Goal: Task Accomplishment & Management: Use online tool/utility

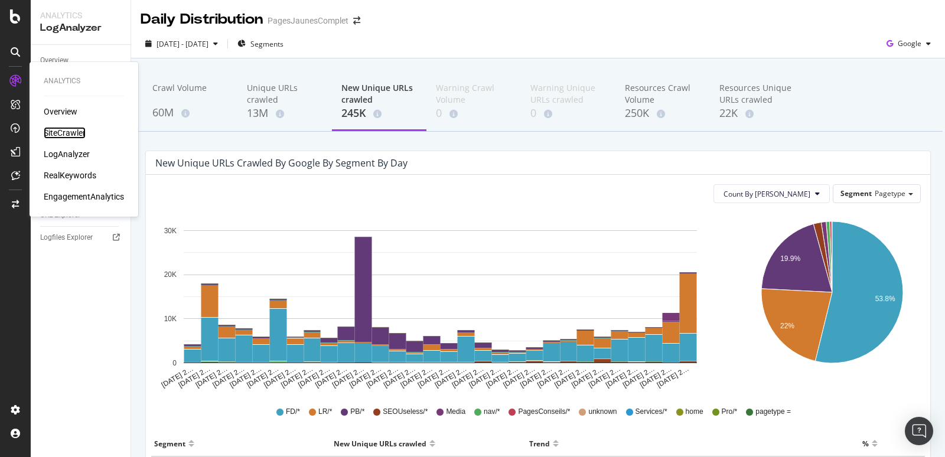
click at [50, 132] on div "SiteCrawler" at bounding box center [65, 133] width 42 height 12
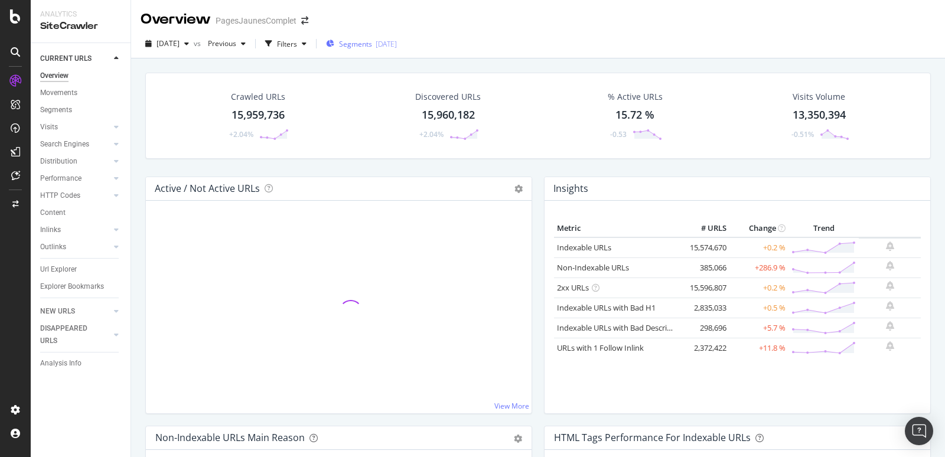
click at [372, 45] on span "Segments" at bounding box center [355, 44] width 33 height 10
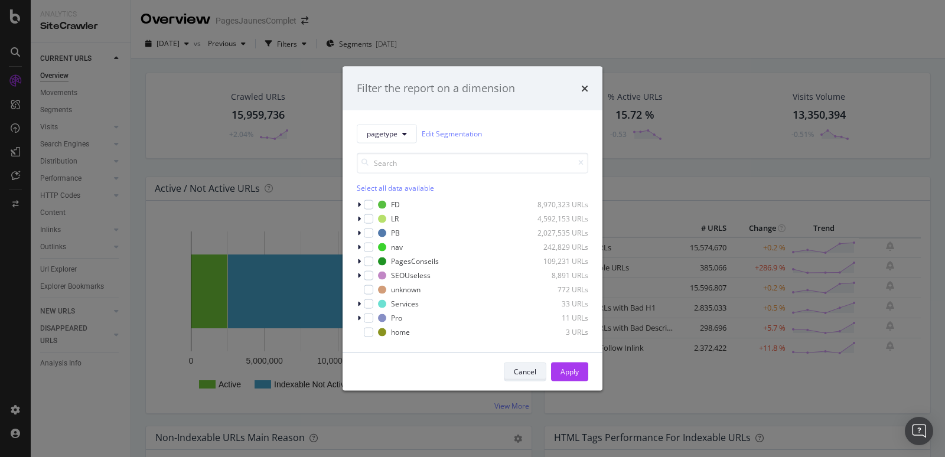
click at [530, 376] on div "Cancel" at bounding box center [525, 372] width 22 height 10
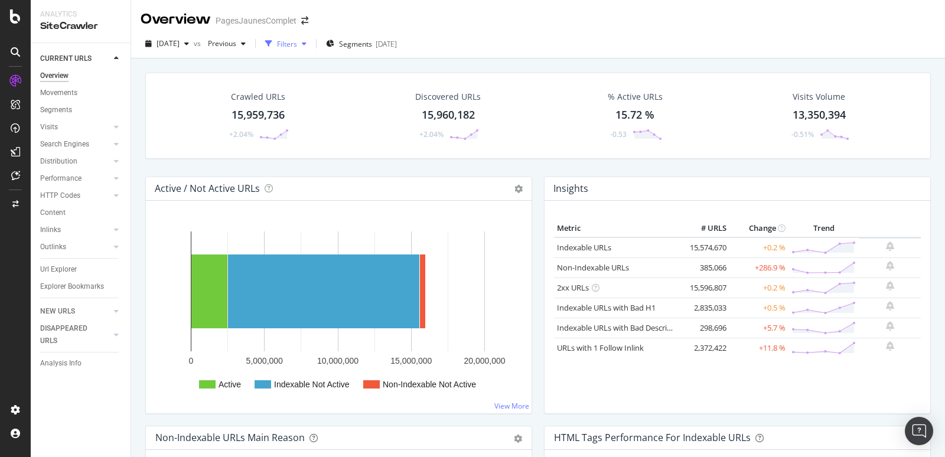
click at [297, 40] on div "Filters" at bounding box center [287, 44] width 20 height 10
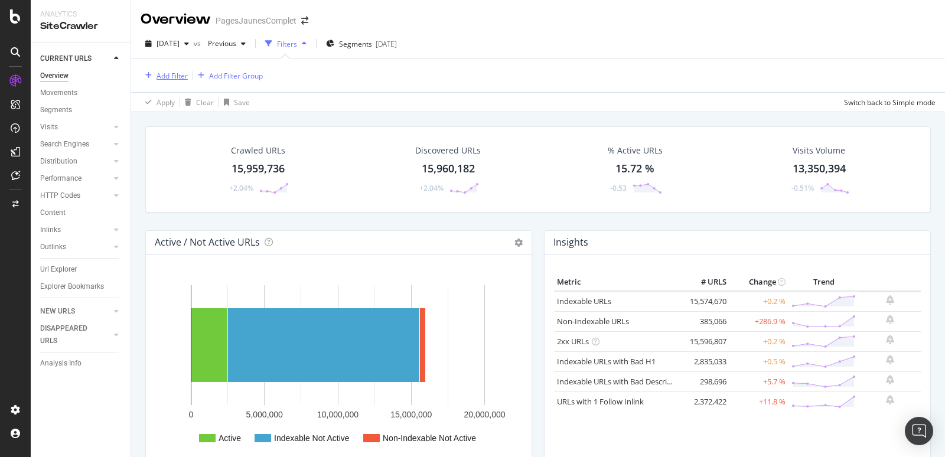
click at [172, 76] on div "Add Filter" at bounding box center [172, 76] width 31 height 10
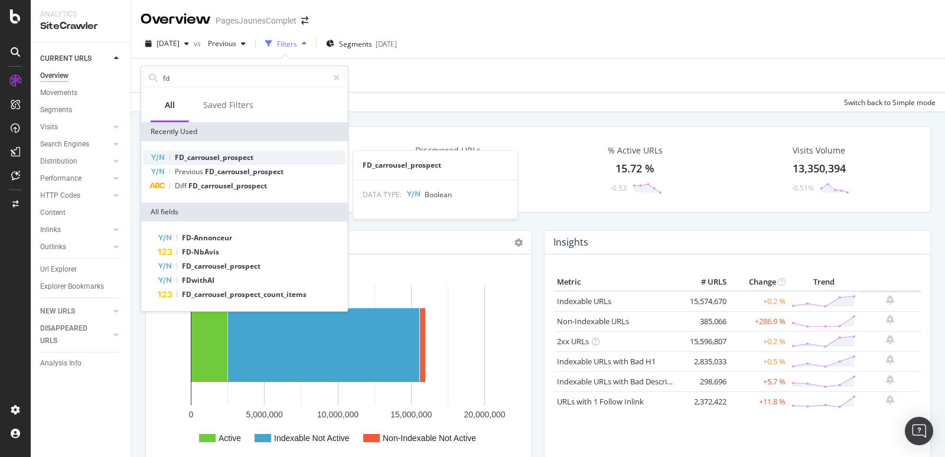
type input "fd"
click at [210, 155] on span "FD_carrousel_prospect" at bounding box center [214, 157] width 79 height 10
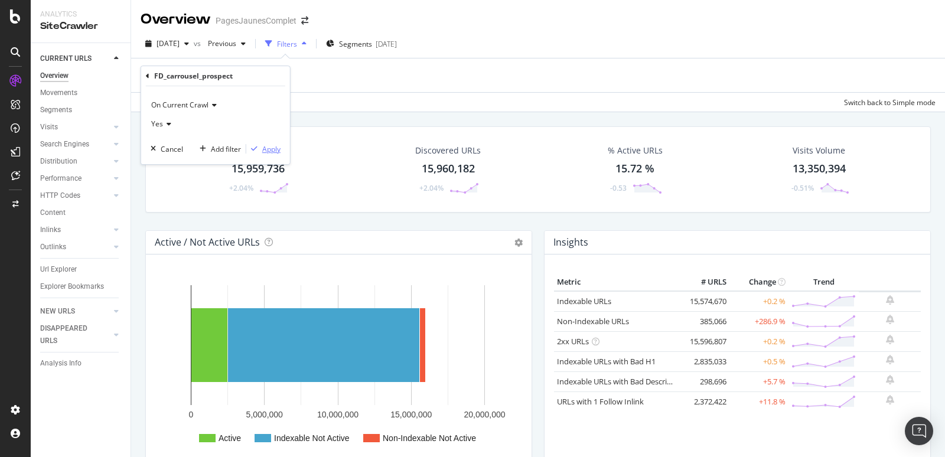
click at [278, 147] on div "Apply" at bounding box center [271, 149] width 18 height 10
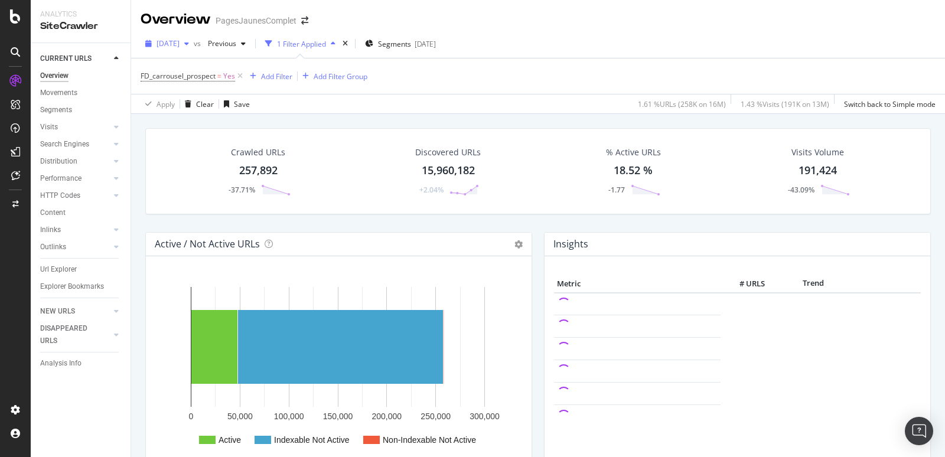
click at [180, 44] on span "2025 Aug. 22nd" at bounding box center [168, 43] width 23 height 10
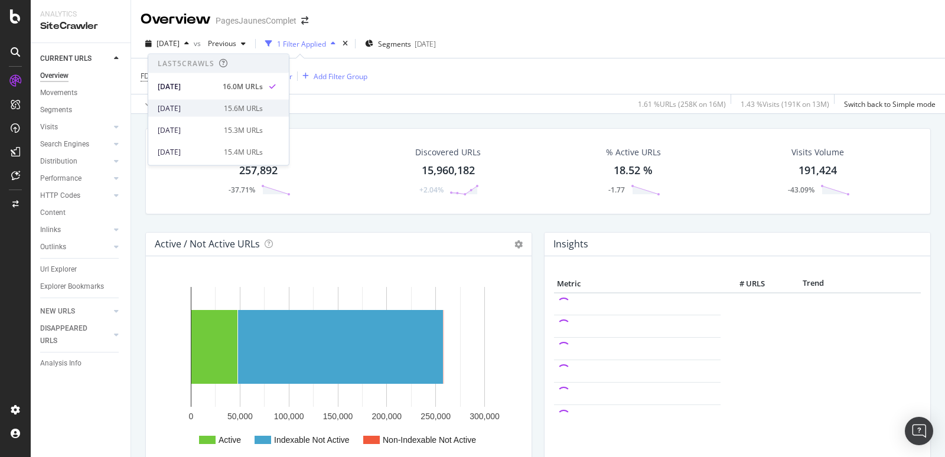
click at [187, 103] on div "[DATE]" at bounding box center [187, 108] width 59 height 11
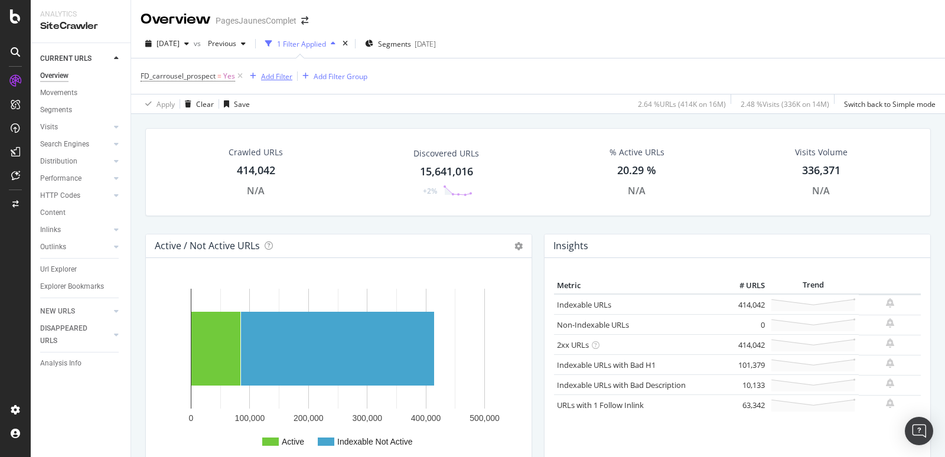
click at [269, 79] on div "Add Filter" at bounding box center [276, 76] width 31 height 10
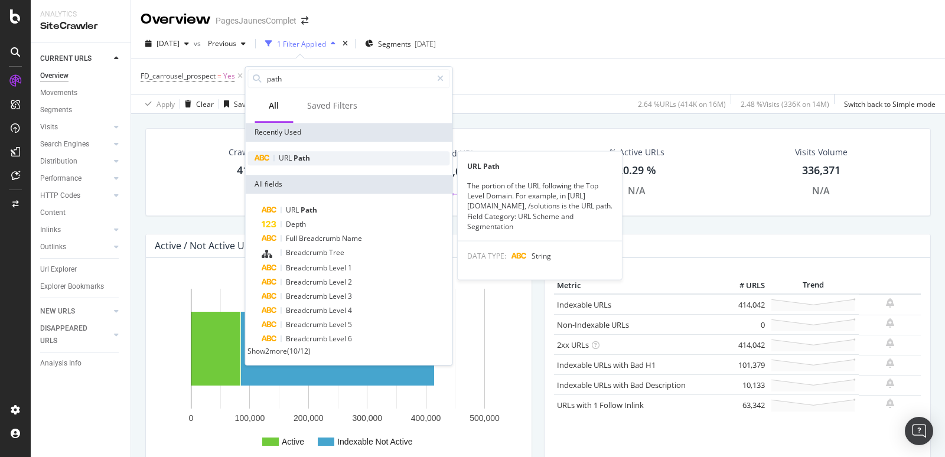
type input "path"
click at [283, 162] on span "URL" at bounding box center [286, 158] width 15 height 10
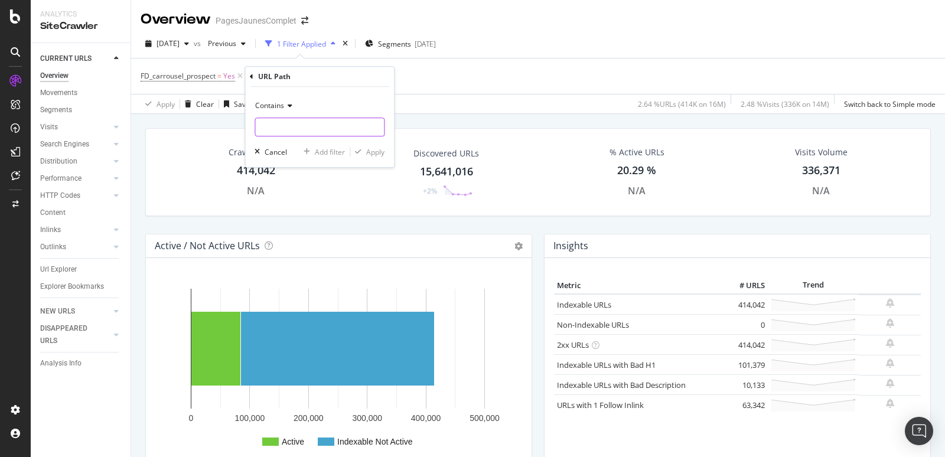
click at [279, 123] on input "text" at bounding box center [319, 127] width 129 height 19
paste input "/assets/images/fond-carte_no_pin_desktop-18cd1532cb.svg"
type input "/assets/images/fond-carte_no_pin_desktop-18cd1532cb.svg"
click at [370, 147] on div "Apply" at bounding box center [375, 152] width 18 height 10
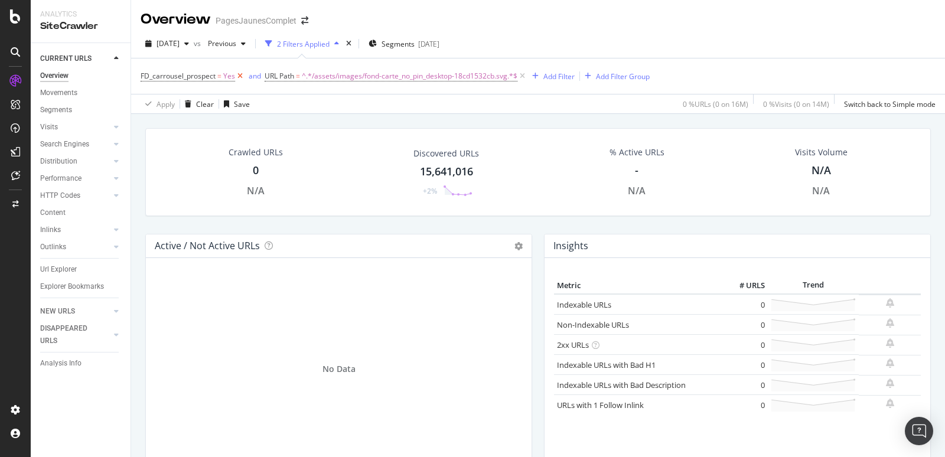
click at [239, 74] on icon at bounding box center [240, 76] width 10 height 12
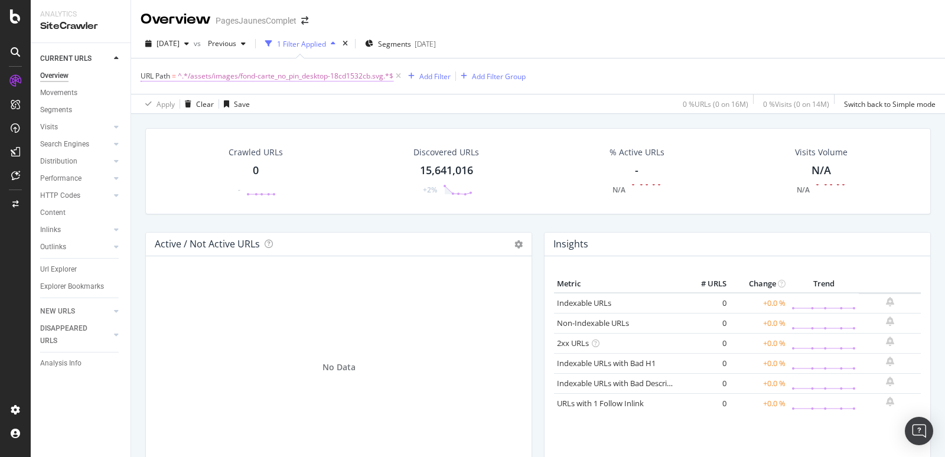
click at [295, 79] on span "^.*/assets/images/fond-carte_no_pin_desktop-18cd1532cb.svg.*$" at bounding box center [286, 76] width 216 height 17
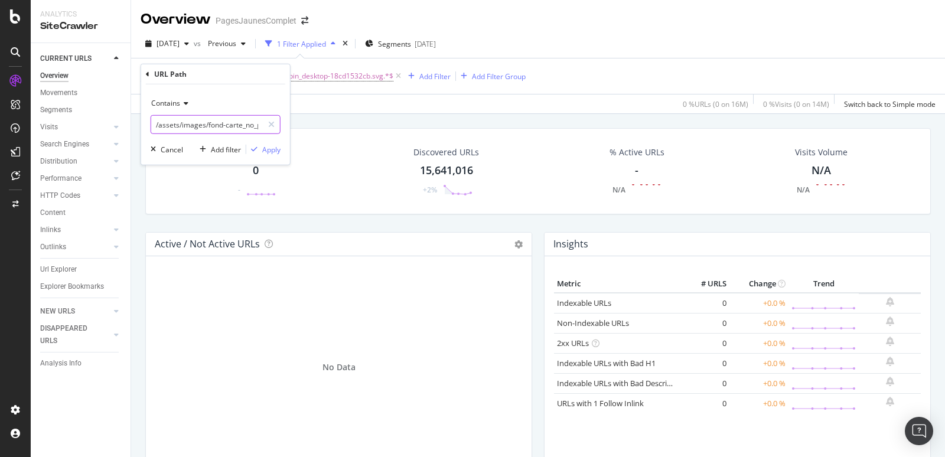
click at [217, 122] on input "/assets/images/fond-carte_no_pin_desktop-18cd1532cb.svg" at bounding box center [207, 124] width 112 height 19
paste input "https://www.pagesjaunes.fr/seo/map"
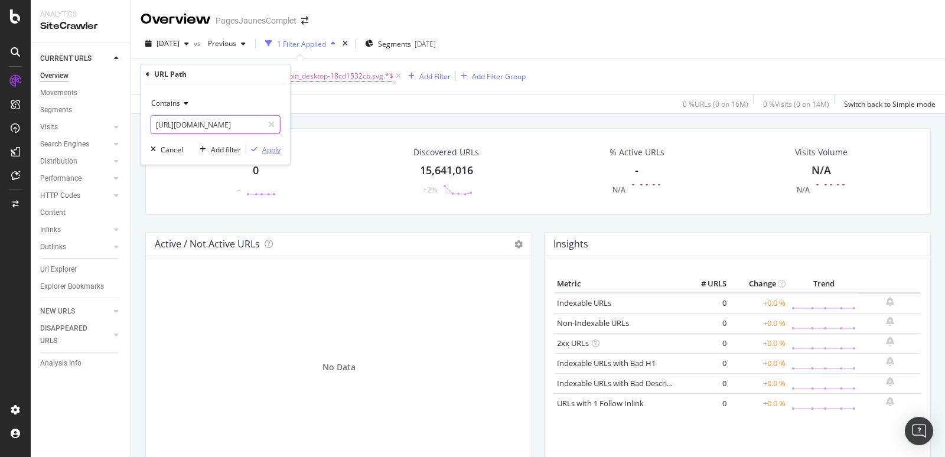
type input "https://www.pagesjaunes.fr/seo/map.svg"
click at [261, 146] on div "button" at bounding box center [254, 149] width 16 height 7
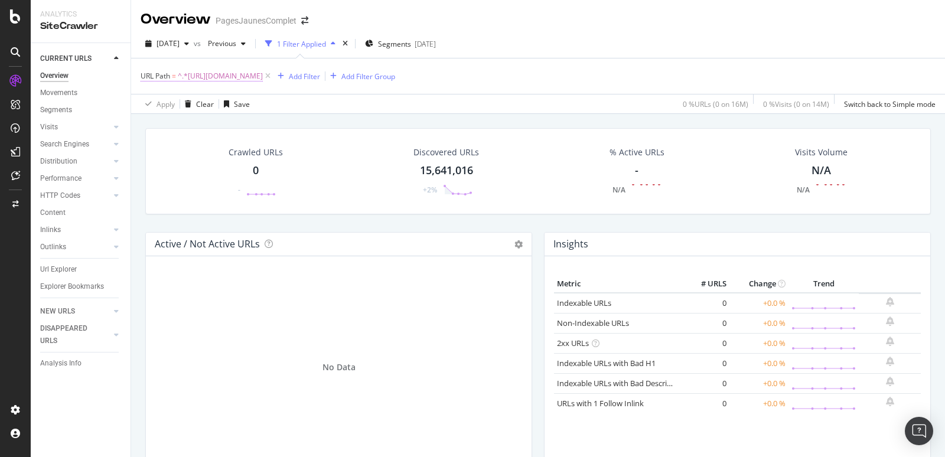
click at [263, 74] on span "^.*https://www.pagesjaunes.fr/seo/map.svg.*$" at bounding box center [220, 76] width 85 height 17
click at [324, 142] on div "Crawled URLs 0 -" at bounding box center [256, 171] width 185 height 61
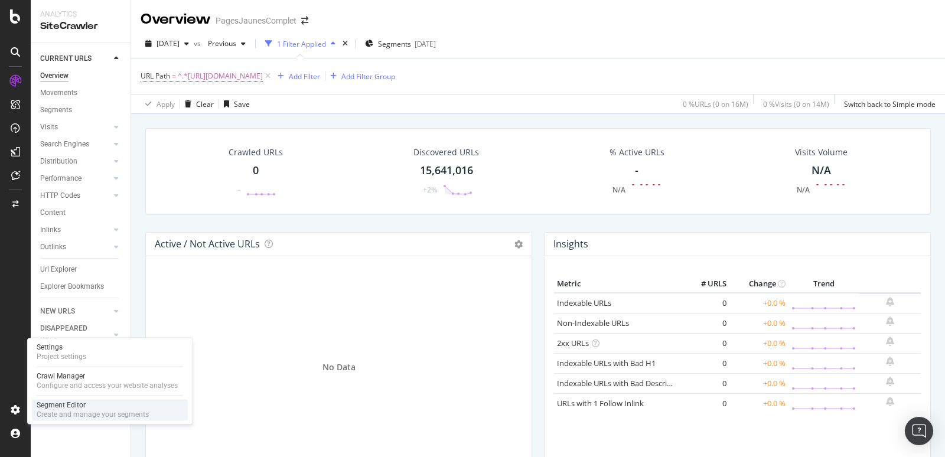
click at [61, 409] on div "Segment Editor" at bounding box center [93, 405] width 112 height 9
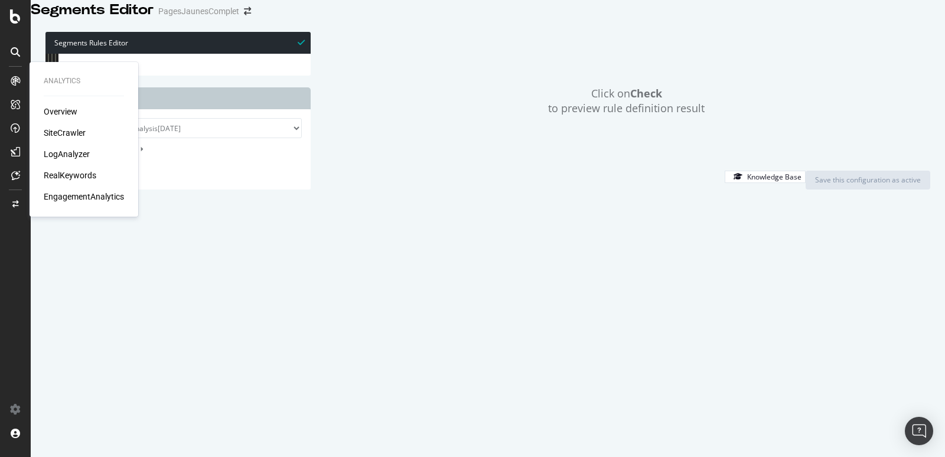
click at [58, 130] on div "SiteCrawler" at bounding box center [65, 133] width 42 height 12
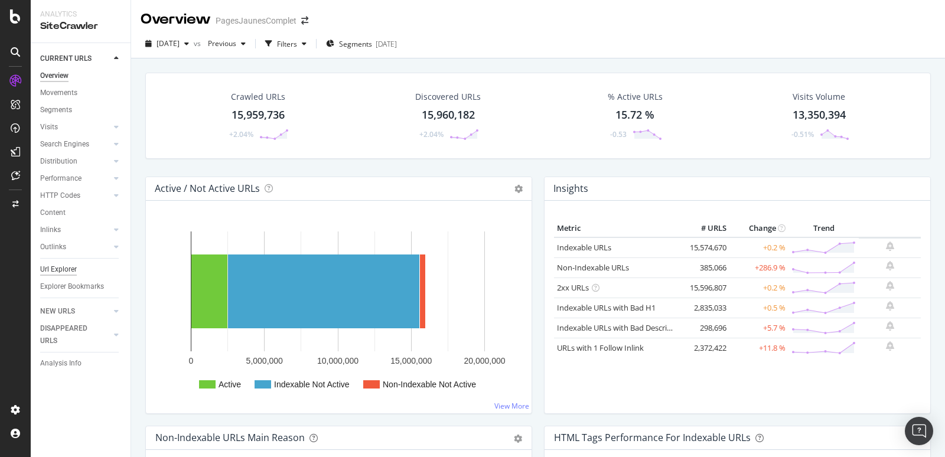
click at [65, 268] on div "Url Explorer" at bounding box center [58, 269] width 37 height 12
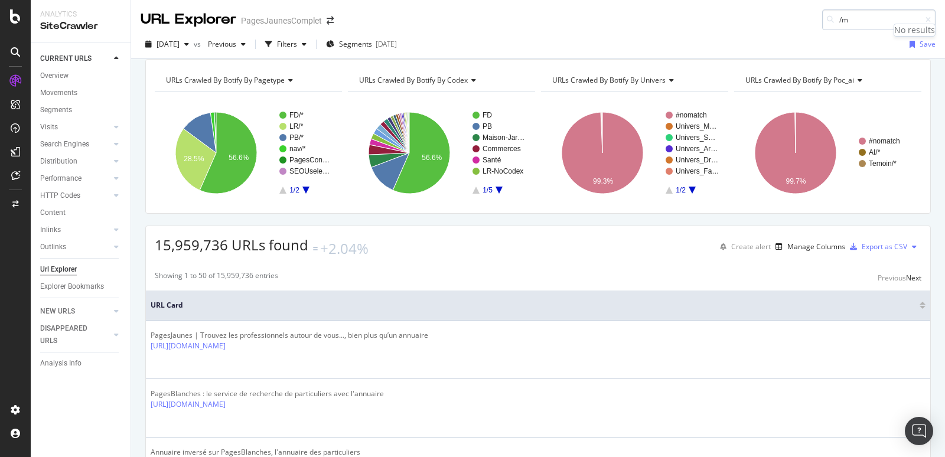
type input "/"
click at [53, 209] on div "Content" at bounding box center [52, 213] width 25 height 12
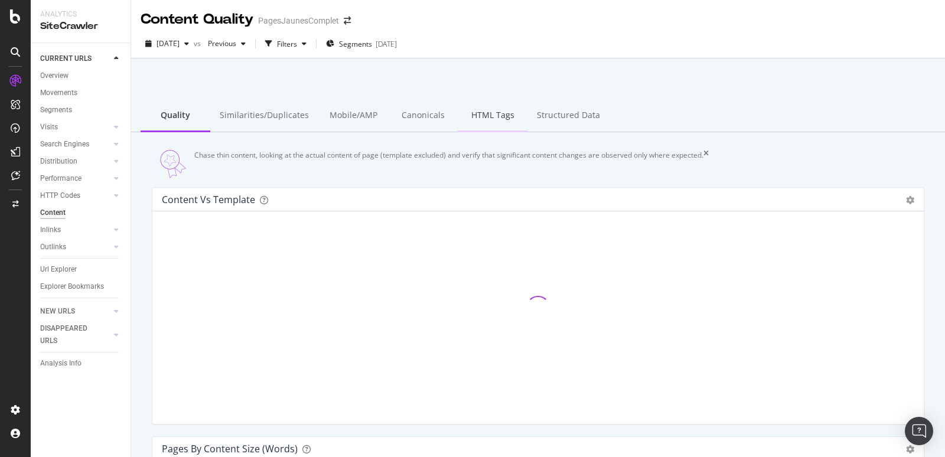
click at [474, 122] on div "HTML Tags" at bounding box center [493, 116] width 70 height 32
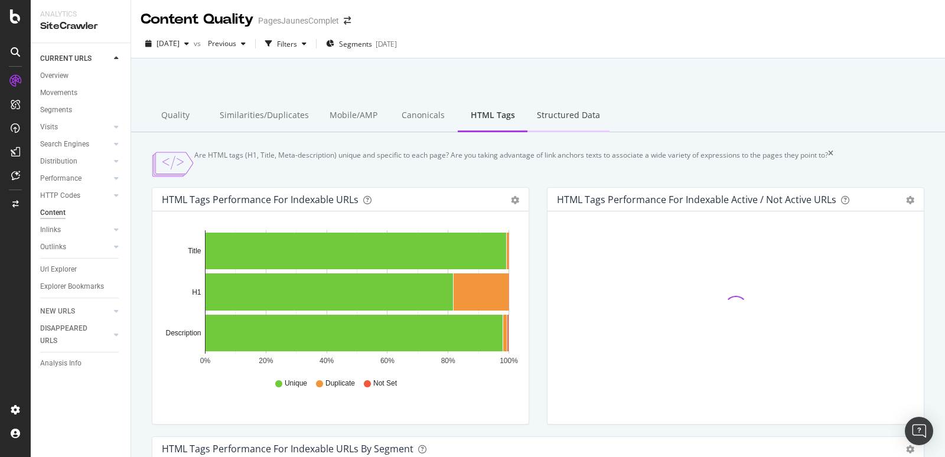
click at [529, 122] on div "Structured Data" at bounding box center [569, 116] width 82 height 32
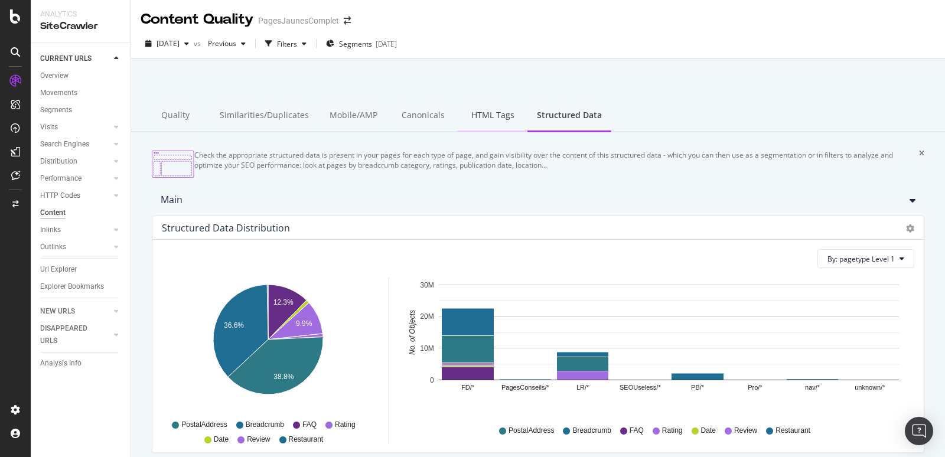
click at [481, 114] on div "HTML Tags" at bounding box center [493, 116] width 70 height 32
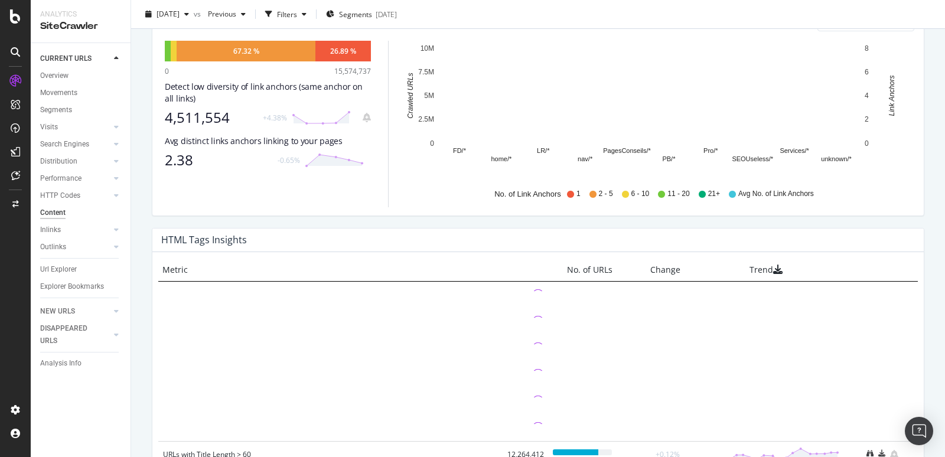
scroll to position [784, 0]
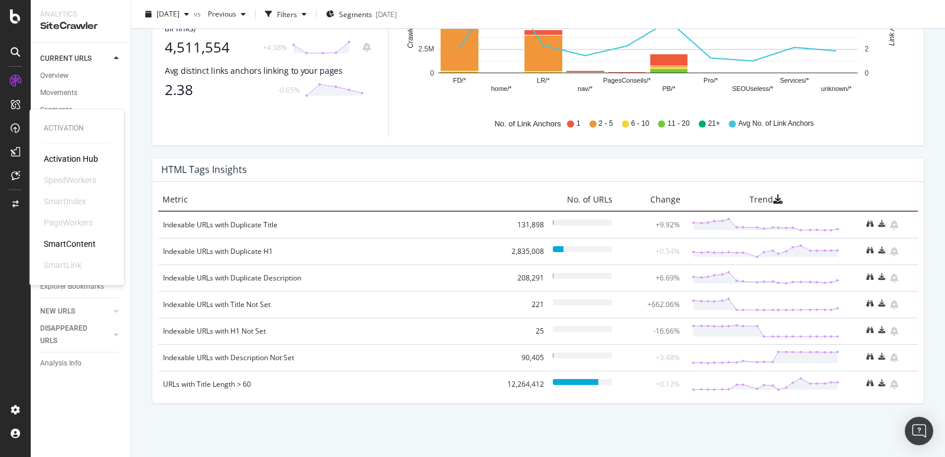
click at [68, 242] on div "SmartContent" at bounding box center [70, 244] width 52 height 12
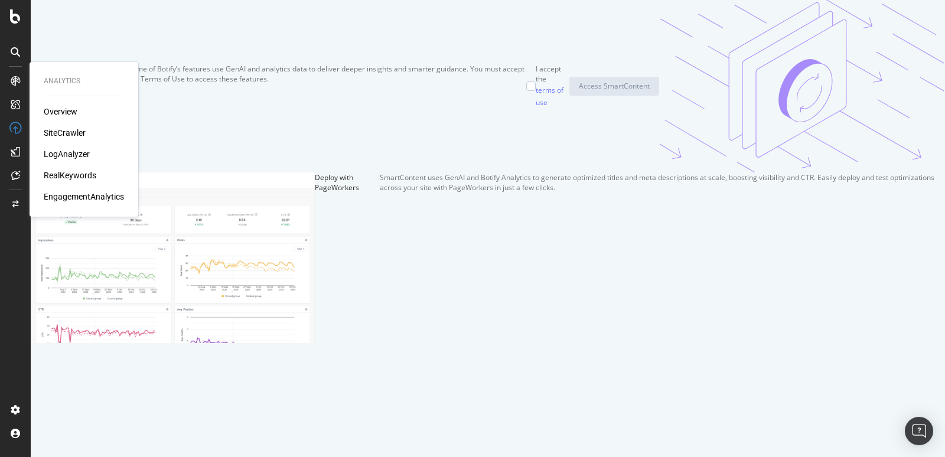
click at [66, 197] on div "EngagementAnalytics" at bounding box center [84, 197] width 80 height 12
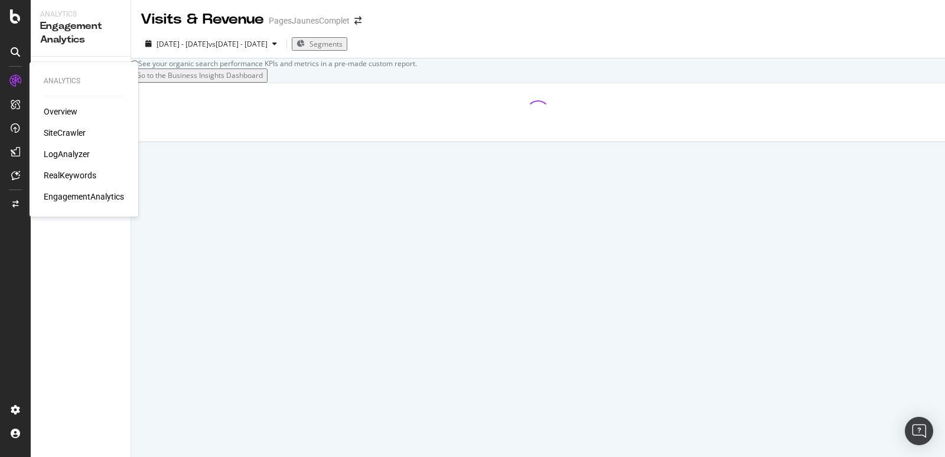
click at [53, 107] on div "Overview" at bounding box center [61, 112] width 34 height 12
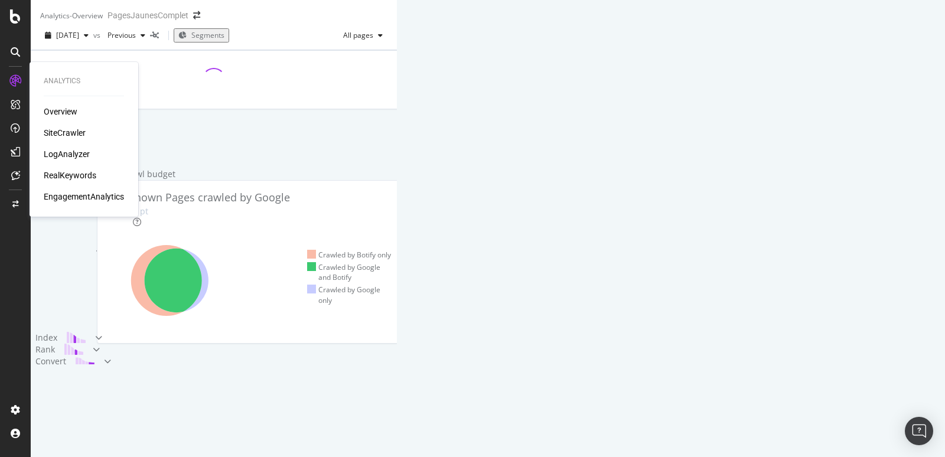
click at [59, 134] on div "SiteCrawler" at bounding box center [65, 133] width 42 height 12
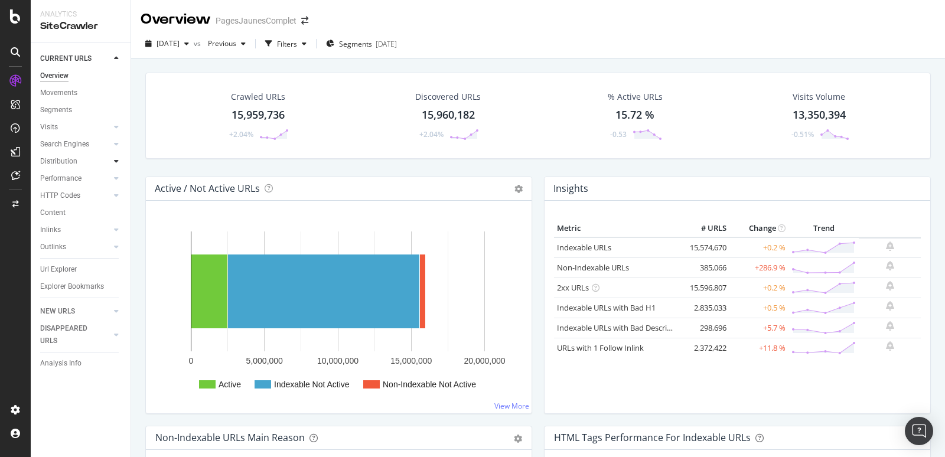
click at [119, 162] on div at bounding box center [116, 161] width 12 height 12
click at [116, 142] on icon at bounding box center [116, 144] width 5 height 7
click at [116, 127] on icon at bounding box center [116, 126] width 5 height 7
click at [118, 248] on icon at bounding box center [116, 246] width 5 height 7
click at [119, 298] on div at bounding box center [116, 298] width 12 height 12
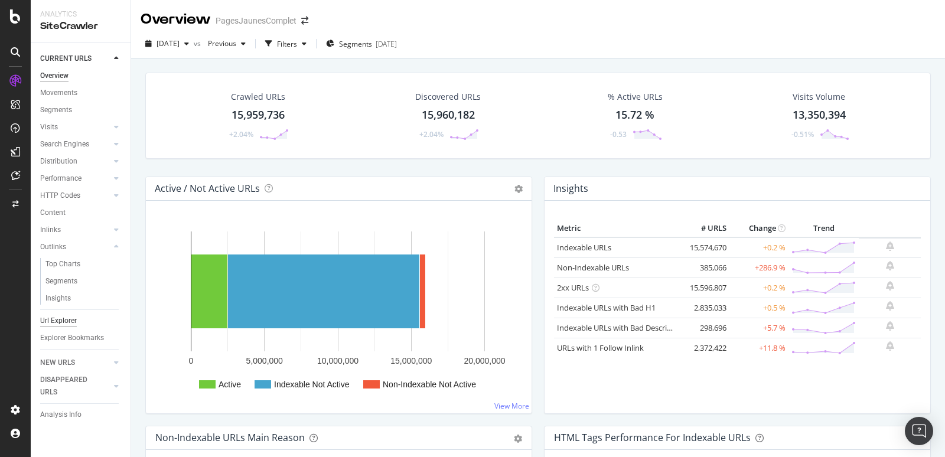
click at [57, 325] on div "Url Explorer" at bounding box center [58, 321] width 37 height 12
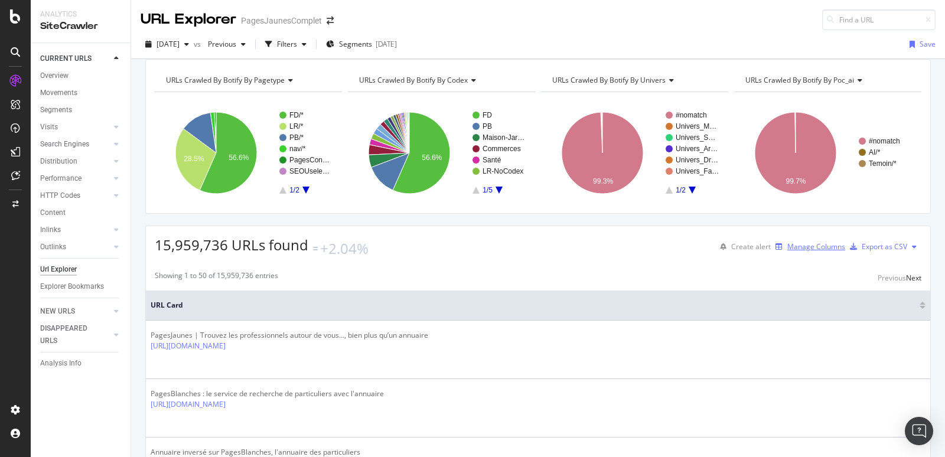
click at [802, 252] on div "Manage Columns" at bounding box center [816, 247] width 58 height 10
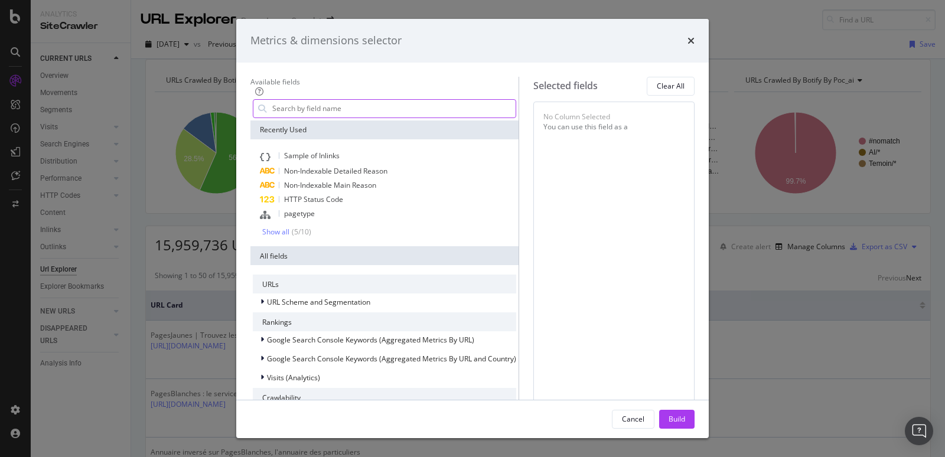
type input "m"
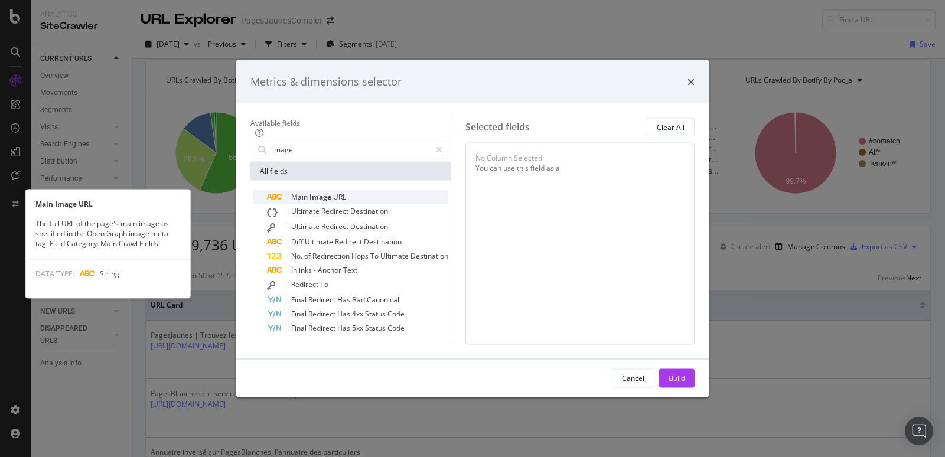
type input "image"
click at [291, 191] on span "Main" at bounding box center [300, 196] width 18 height 10
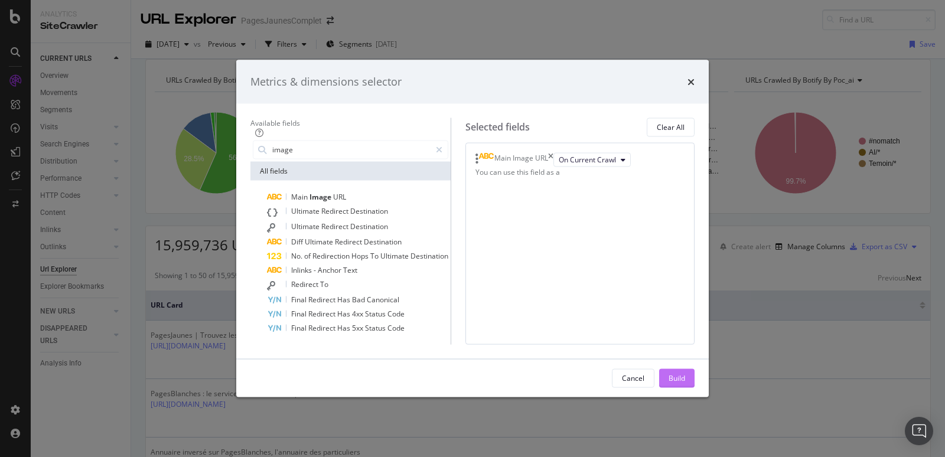
click at [685, 383] on div "Build" at bounding box center [677, 378] width 17 height 10
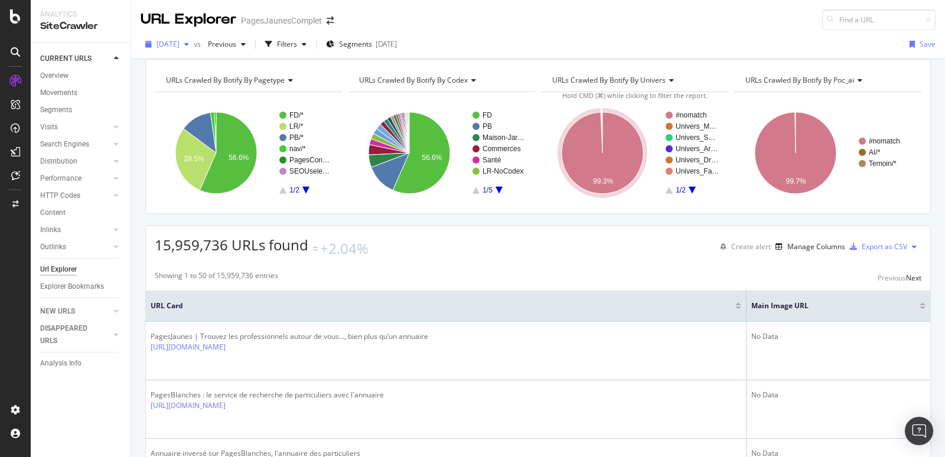
click at [180, 44] on span "2025 Aug. 22nd" at bounding box center [168, 44] width 23 height 10
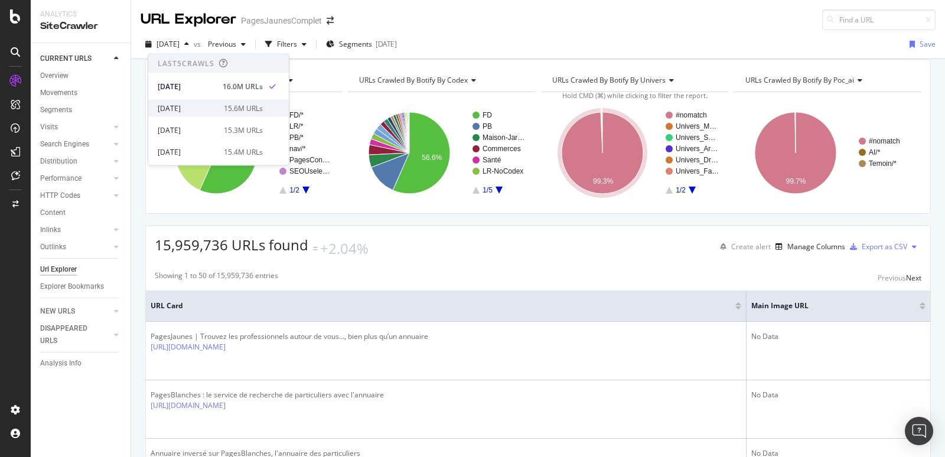
click at [180, 106] on div "[DATE]" at bounding box center [187, 108] width 59 height 11
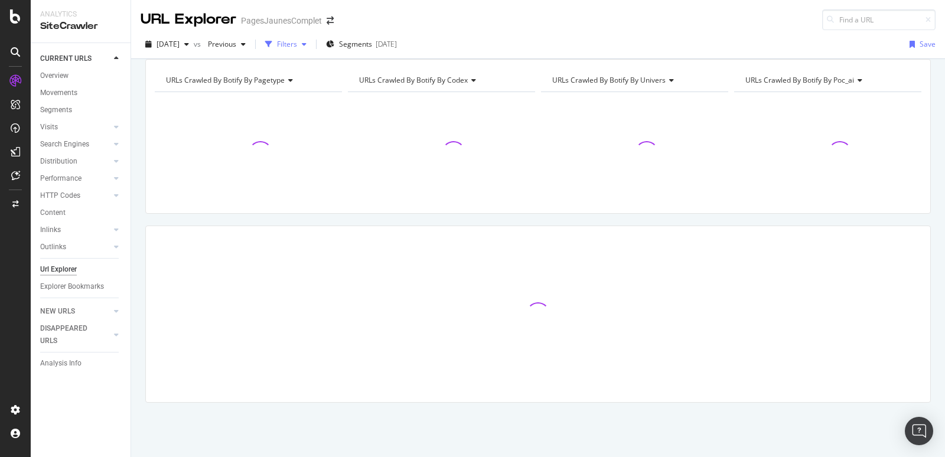
click at [297, 44] on div "Filters" at bounding box center [287, 44] width 20 height 10
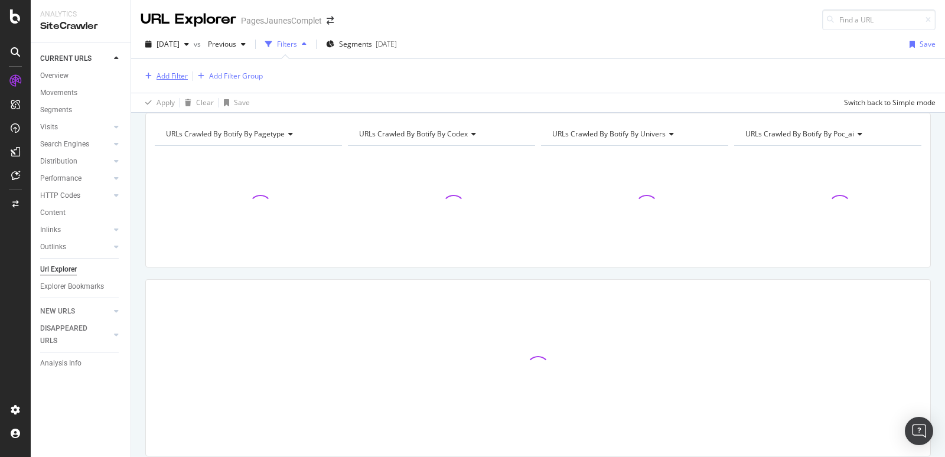
click at [175, 78] on div "Add Filter" at bounding box center [172, 76] width 31 height 10
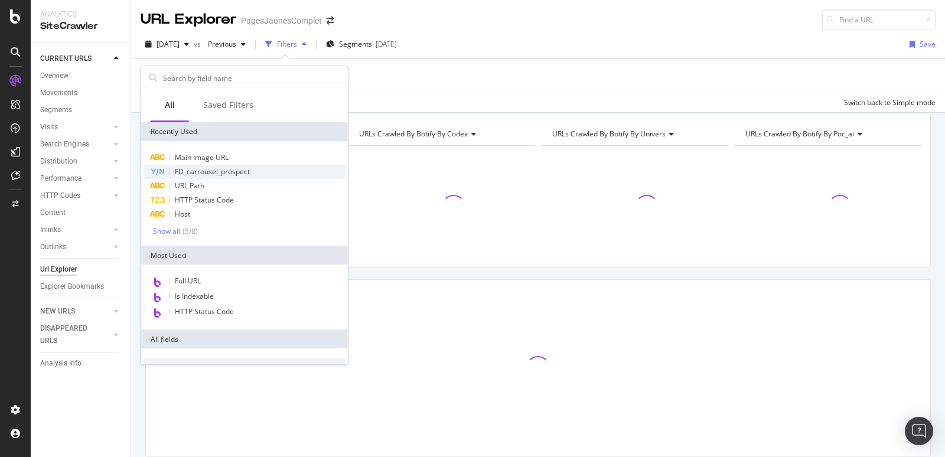
click at [183, 168] on span "FD_carrousel_prospect" at bounding box center [212, 172] width 75 height 10
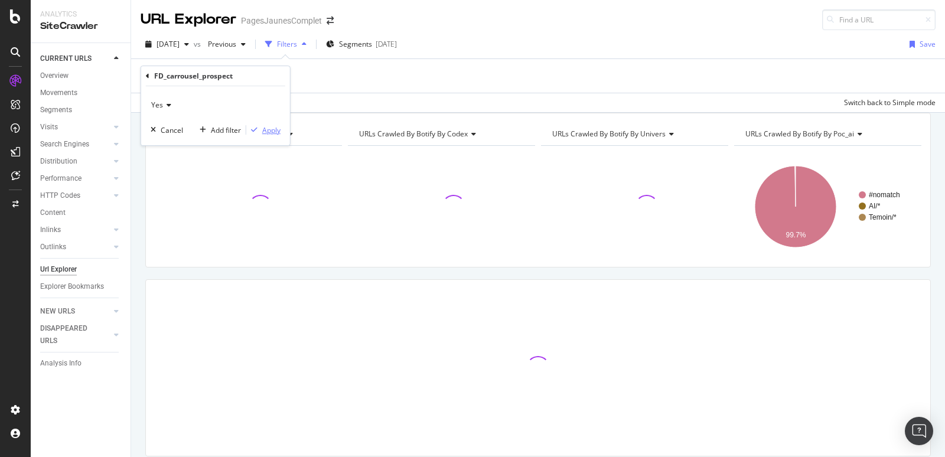
click at [274, 127] on div "Apply" at bounding box center [271, 130] width 18 height 10
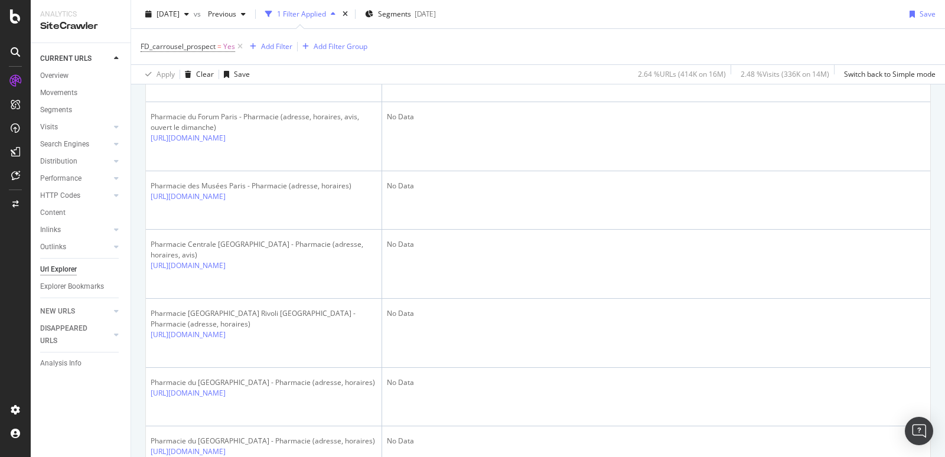
scroll to position [2439, 0]
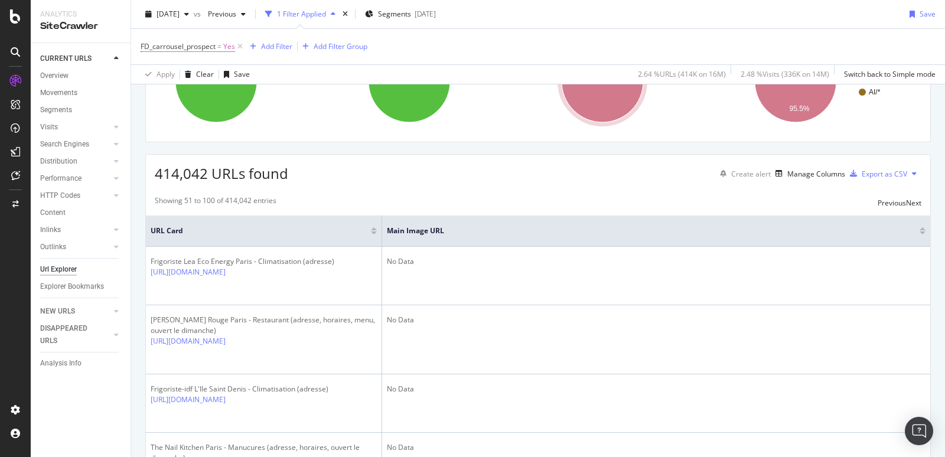
scroll to position [0, 0]
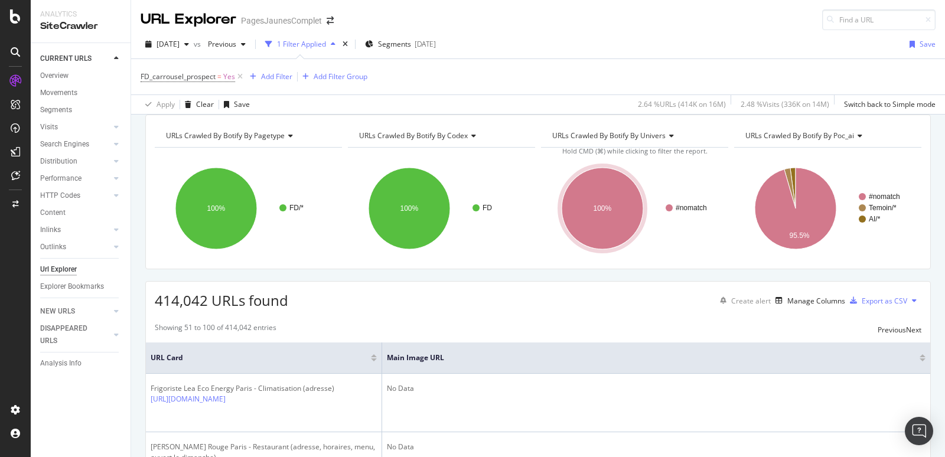
click at [923, 357] on div at bounding box center [923, 355] width 6 height 3
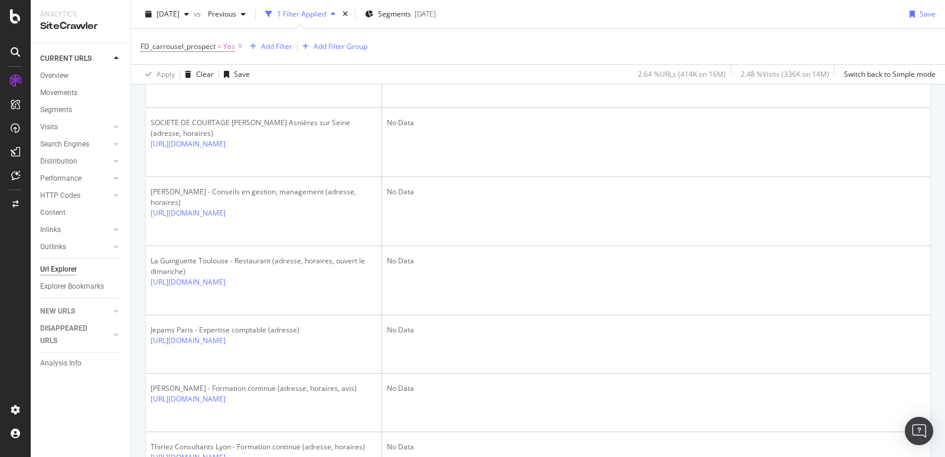
scroll to position [99, 0]
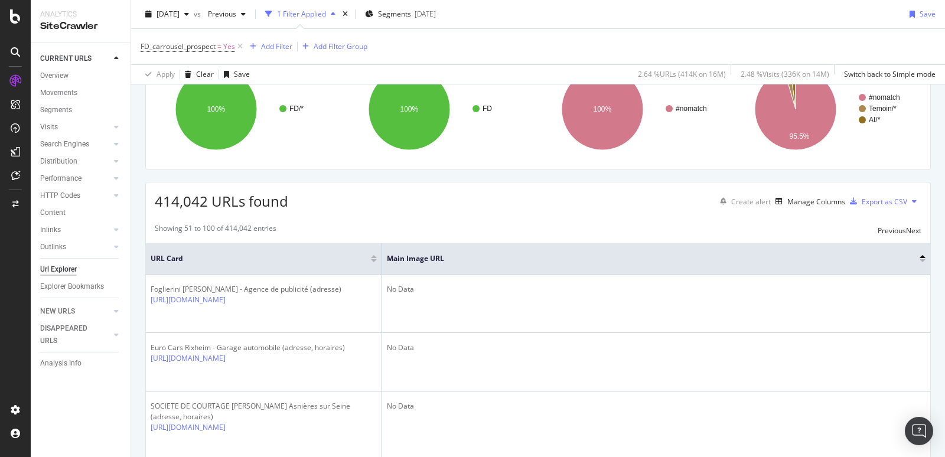
click at [923, 262] on div at bounding box center [923, 260] width 6 height 3
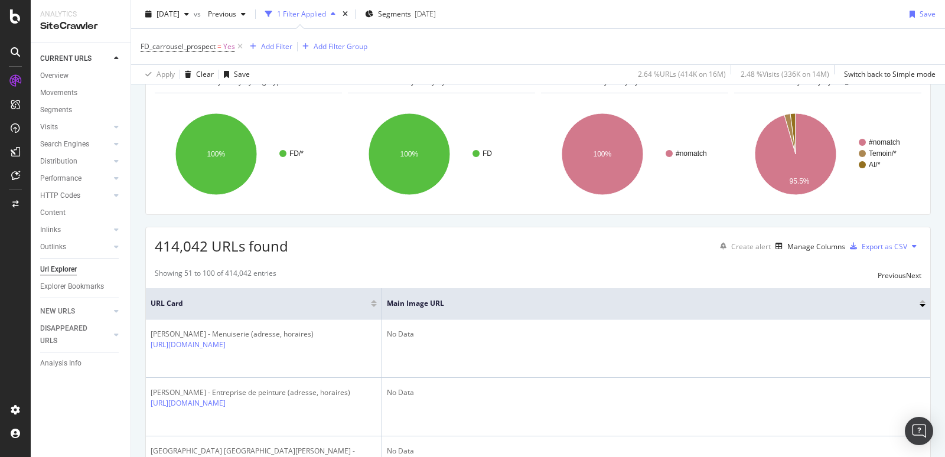
scroll to position [99, 0]
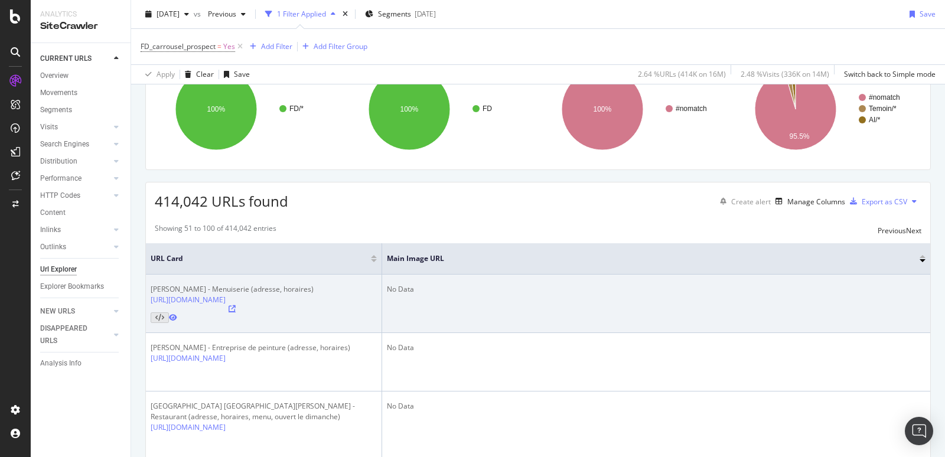
click at [236, 313] on icon at bounding box center [232, 308] width 7 height 7
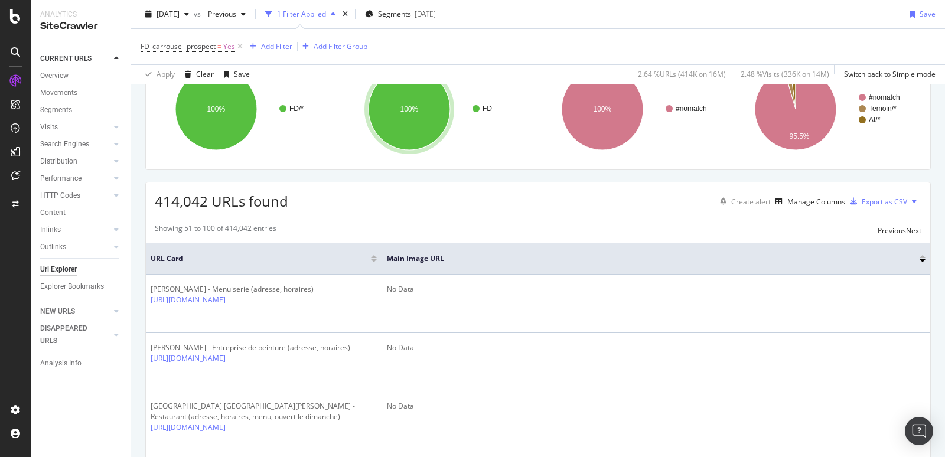
click at [888, 207] on div "Export as CSV" at bounding box center [884, 202] width 45 height 10
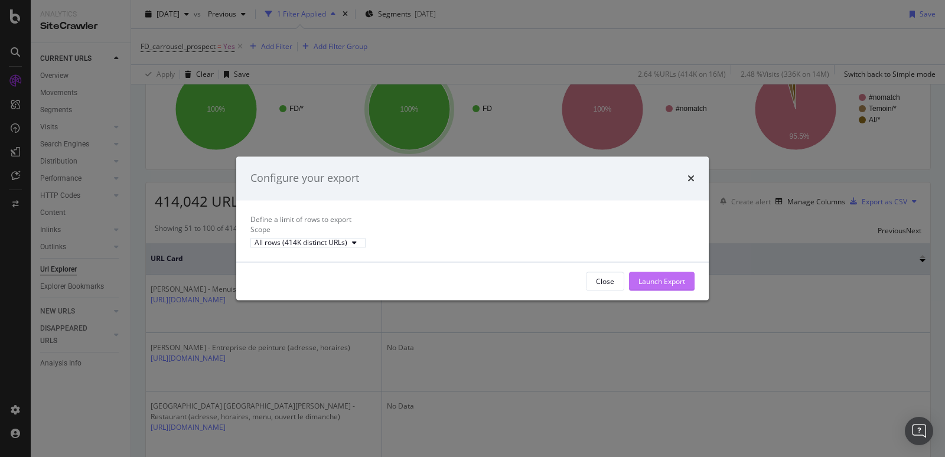
click at [668, 287] on div "Launch Export" at bounding box center [662, 281] width 47 height 10
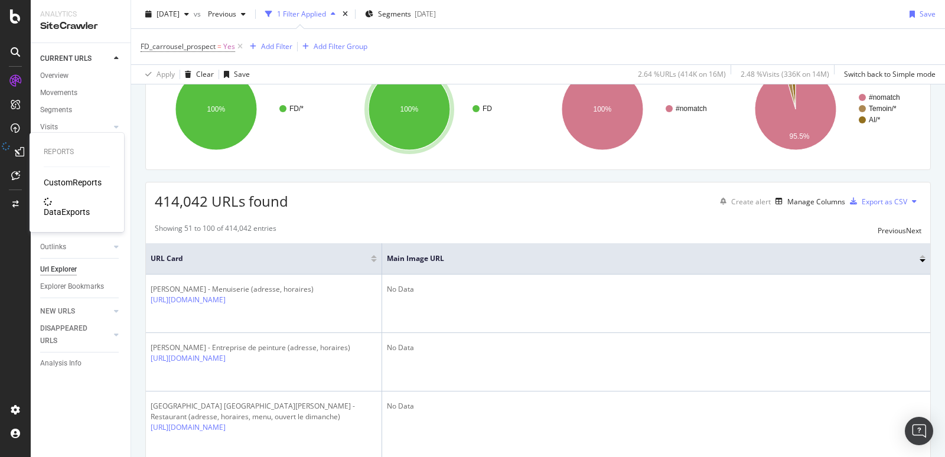
click at [75, 206] on div "DataExports" at bounding box center [67, 212] width 46 height 12
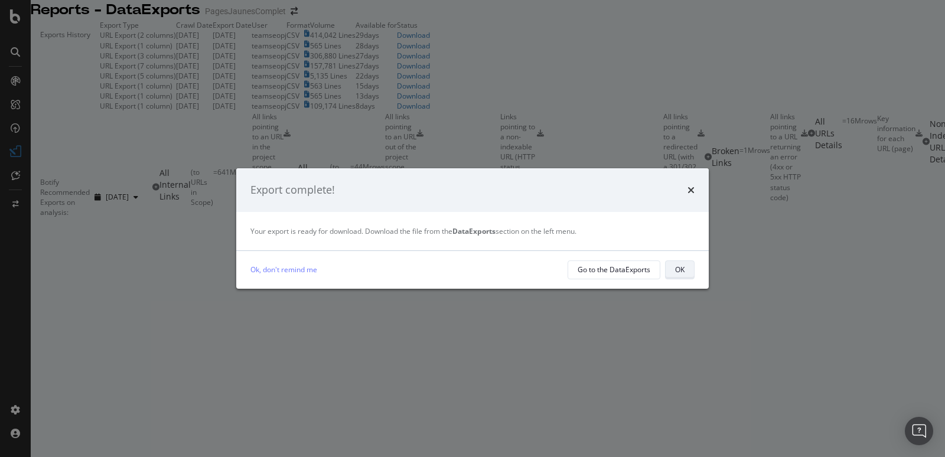
click at [681, 274] on div "OK" at bounding box center [679, 270] width 9 height 10
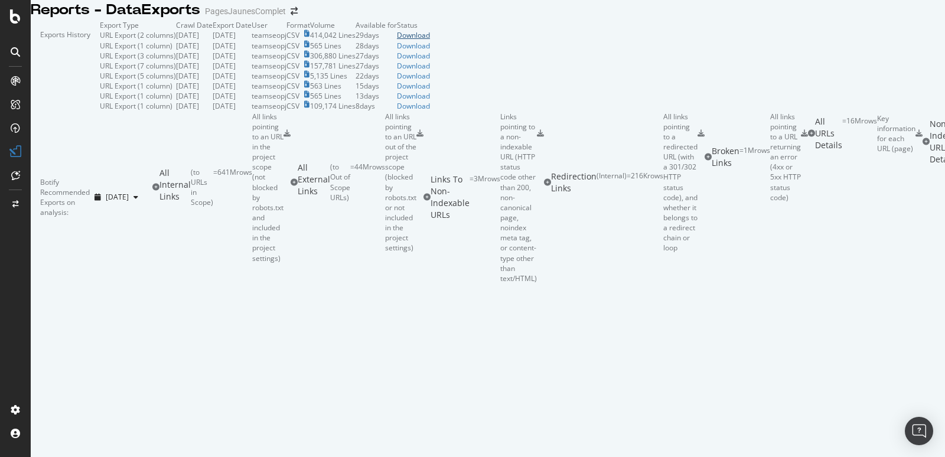
click at [430, 40] on div "Download" at bounding box center [413, 35] width 33 height 10
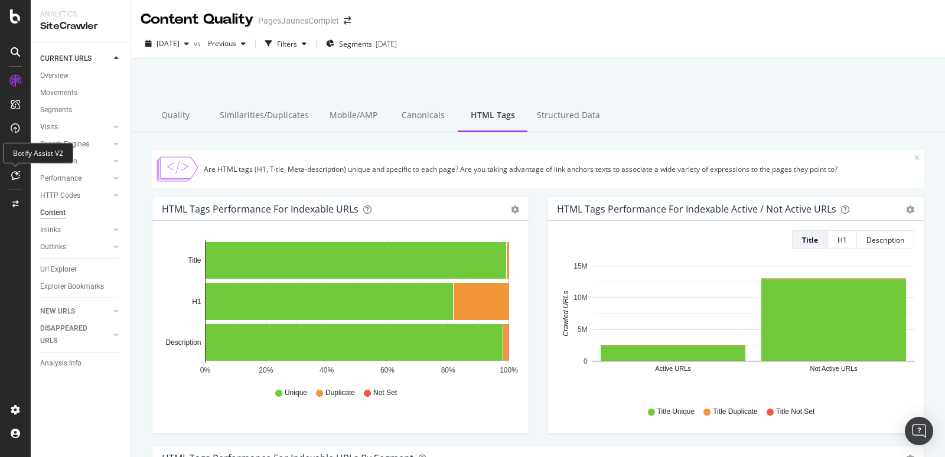
click at [17, 177] on icon at bounding box center [15, 175] width 9 height 9
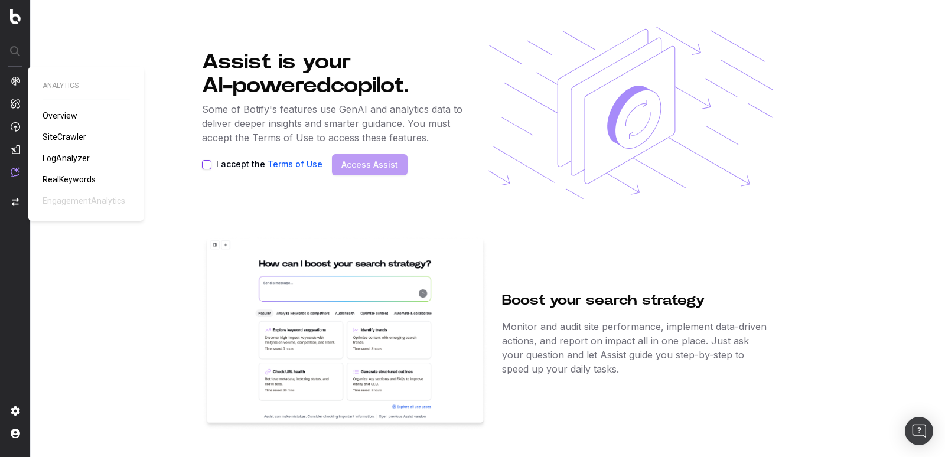
click at [54, 139] on span "SiteCrawler" at bounding box center [65, 136] width 44 height 9
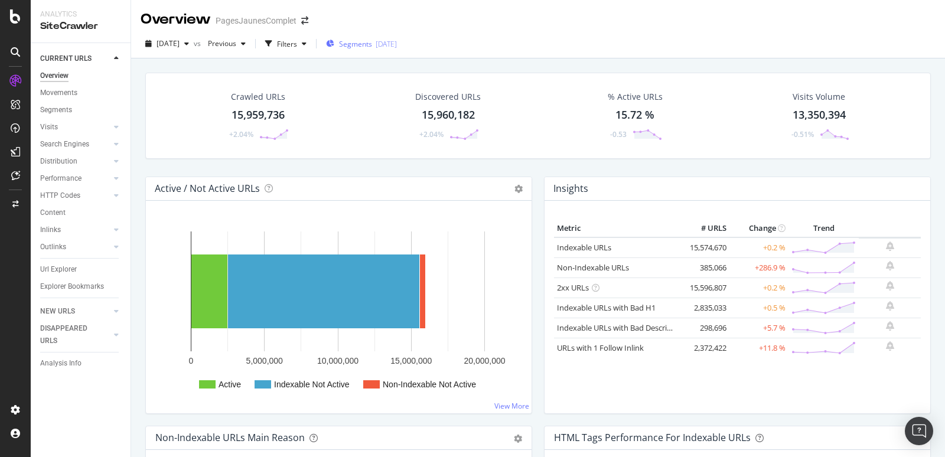
click at [372, 44] on span "Segments" at bounding box center [355, 44] width 33 height 10
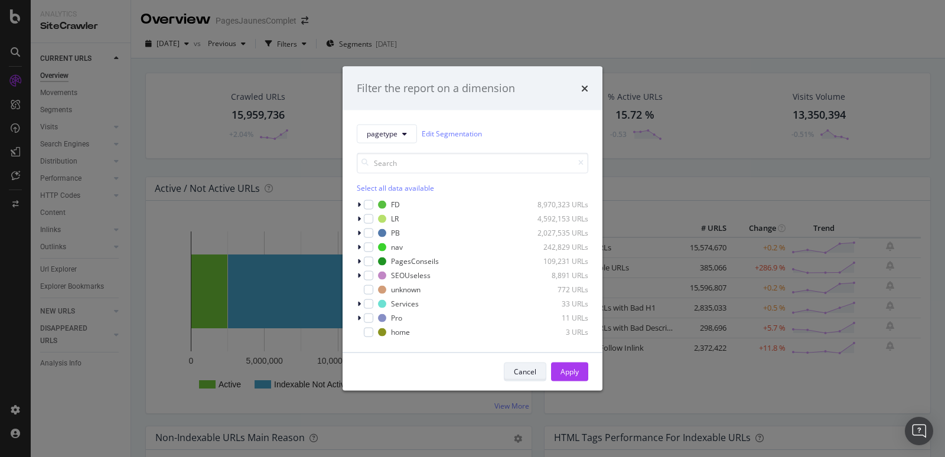
click at [528, 367] on div "Cancel" at bounding box center [525, 372] width 22 height 10
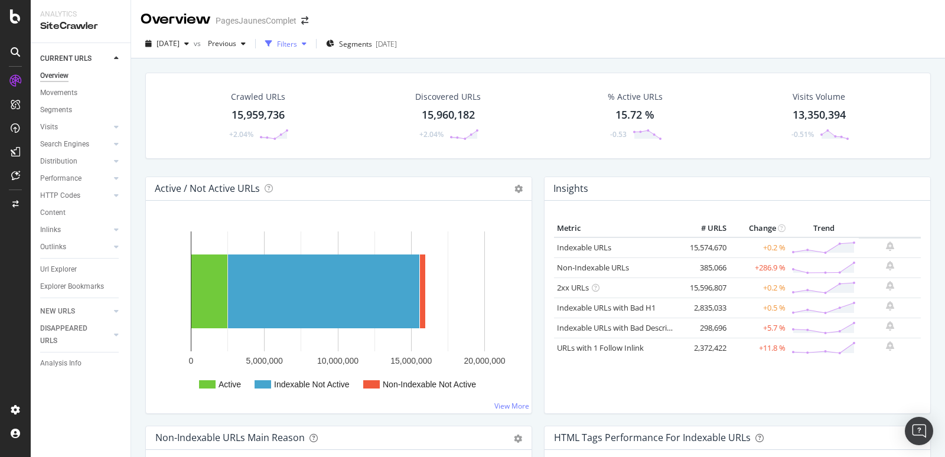
click at [297, 43] on div "Filters" at bounding box center [287, 44] width 20 height 10
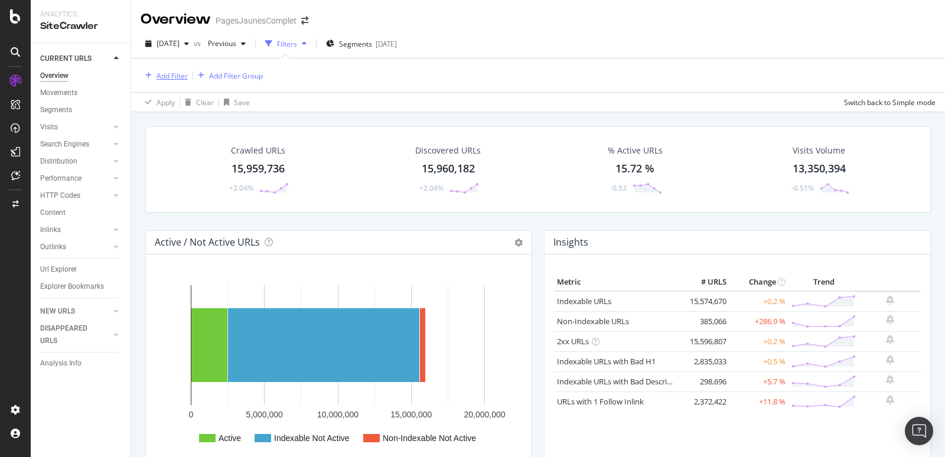
click at [167, 77] on div "Add Filter" at bounding box center [172, 76] width 31 height 10
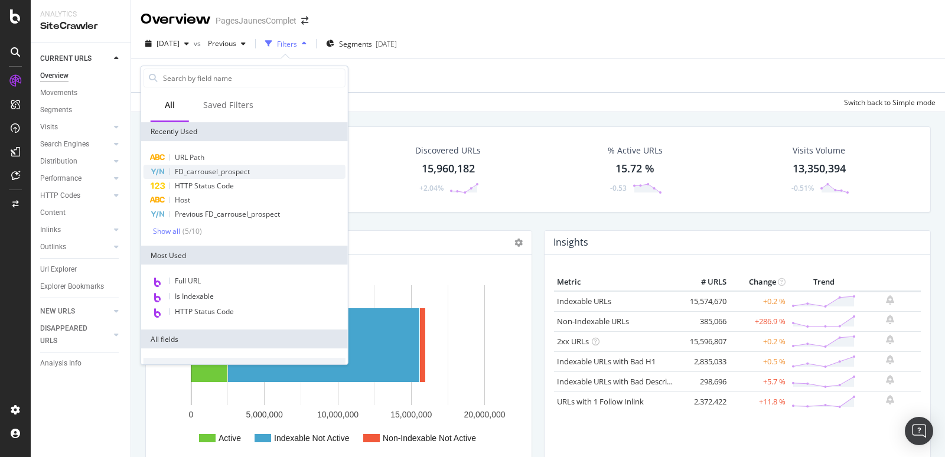
click at [196, 172] on span "FD_carrousel_prospect" at bounding box center [212, 172] width 75 height 10
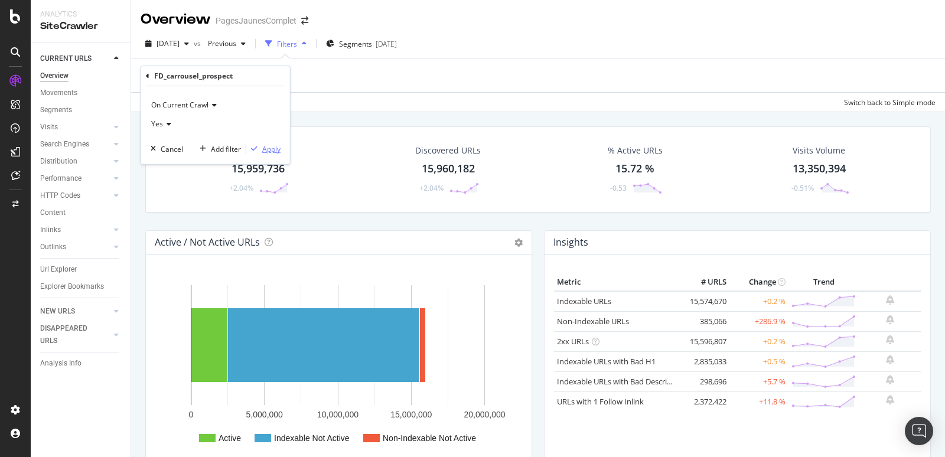
click at [273, 145] on div "Apply" at bounding box center [271, 149] width 18 height 10
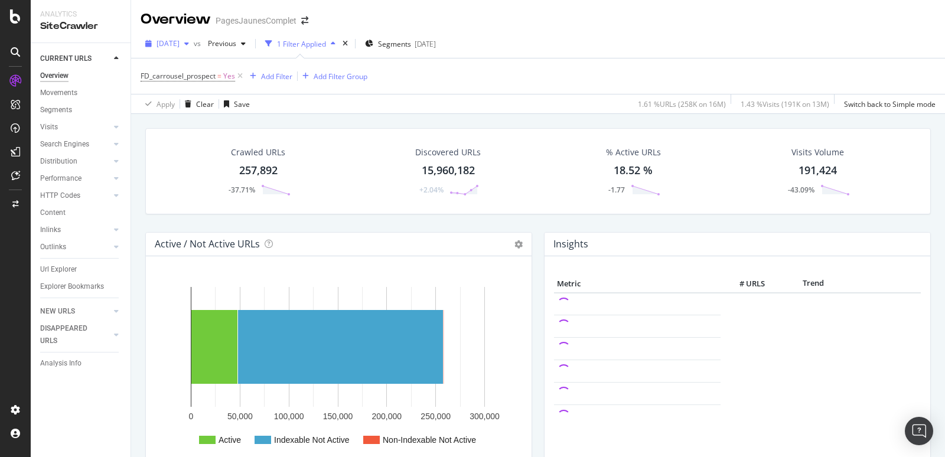
click at [180, 47] on span "2025 Aug. 22nd" at bounding box center [168, 43] width 23 height 10
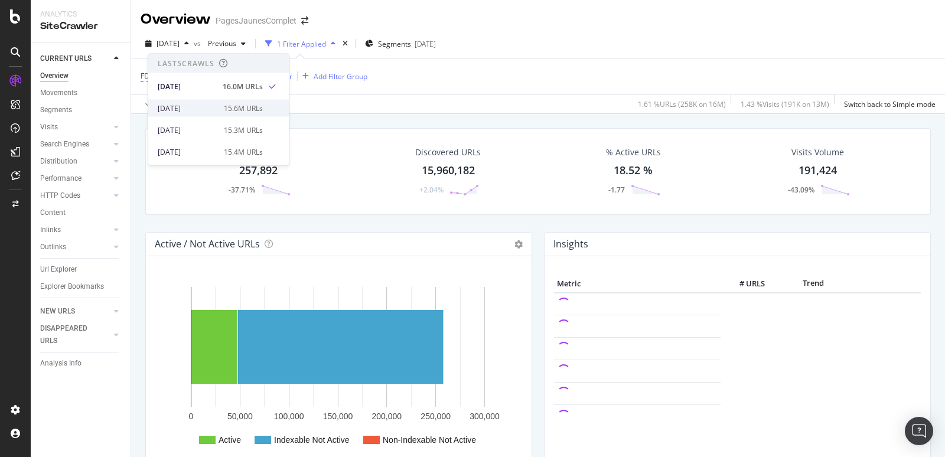
click at [183, 105] on div "[DATE]" at bounding box center [187, 108] width 59 height 11
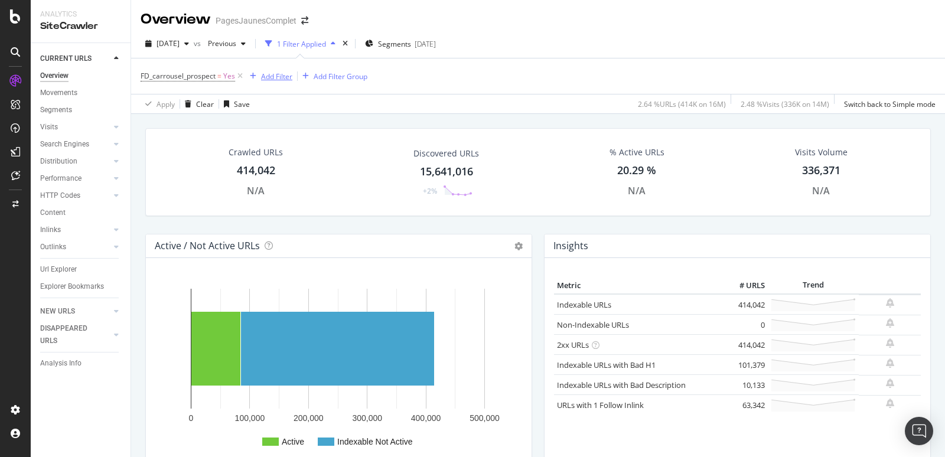
click at [281, 71] on div "Add Filter" at bounding box center [276, 76] width 31 height 10
type input "o"
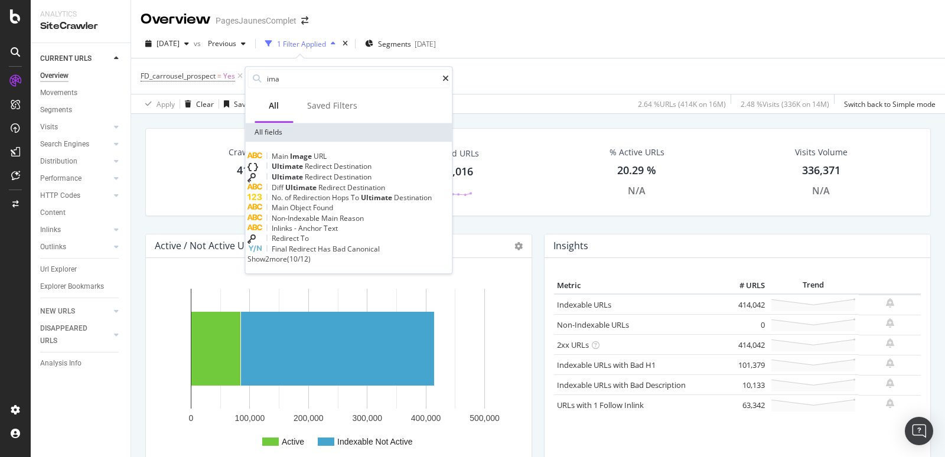
type input "ima"
click at [287, 264] on span "Show 2 more" at bounding box center [268, 259] width 40 height 10
click at [314, 157] on span "Image" at bounding box center [302, 156] width 24 height 10
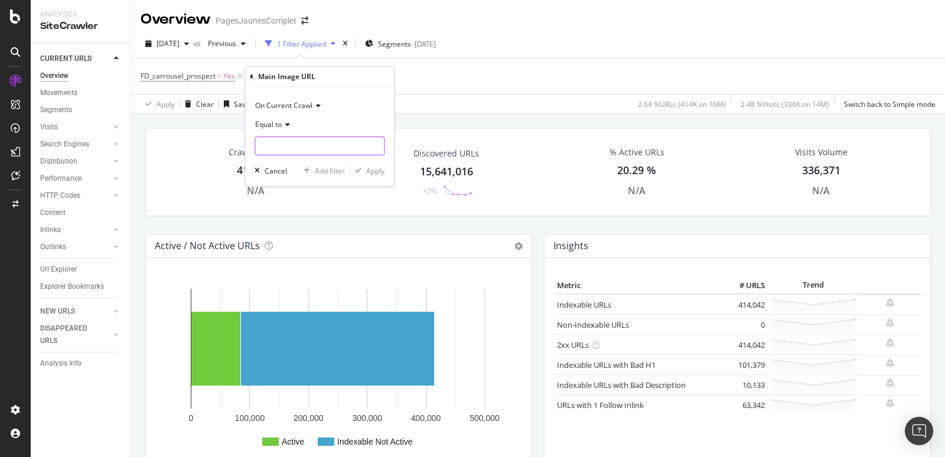
click at [302, 147] on input "text" at bounding box center [319, 145] width 129 height 19
click at [282, 148] on input "text" at bounding box center [319, 145] width 129 height 19
click at [284, 129] on div "Equal to" at bounding box center [320, 124] width 130 height 19
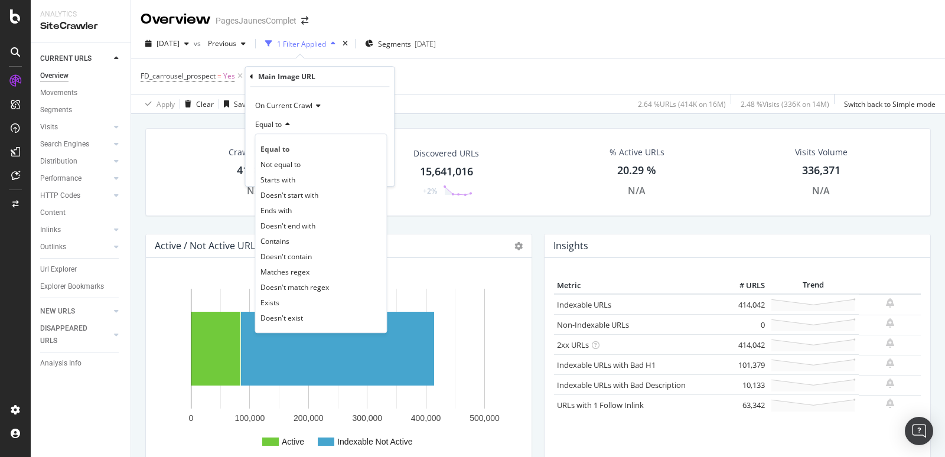
click at [284, 126] on icon at bounding box center [286, 124] width 8 height 7
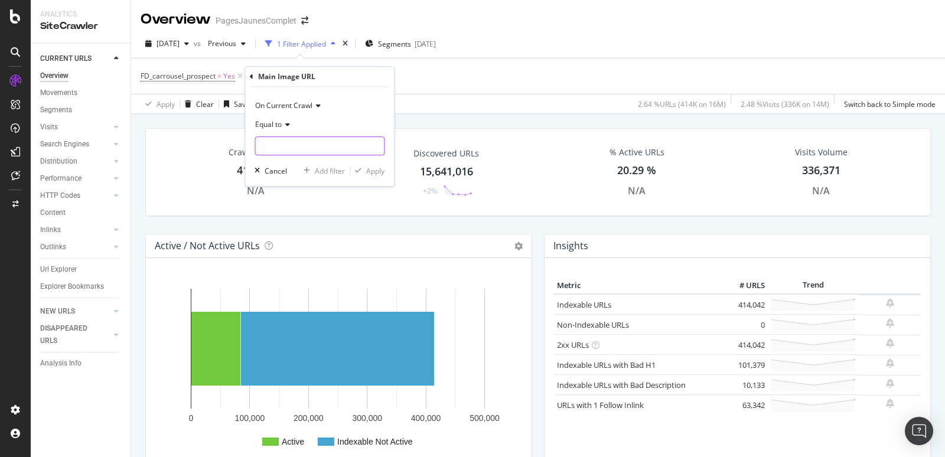
click at [292, 151] on input "text" at bounding box center [319, 145] width 129 height 19
click at [282, 126] on icon at bounding box center [286, 124] width 8 height 7
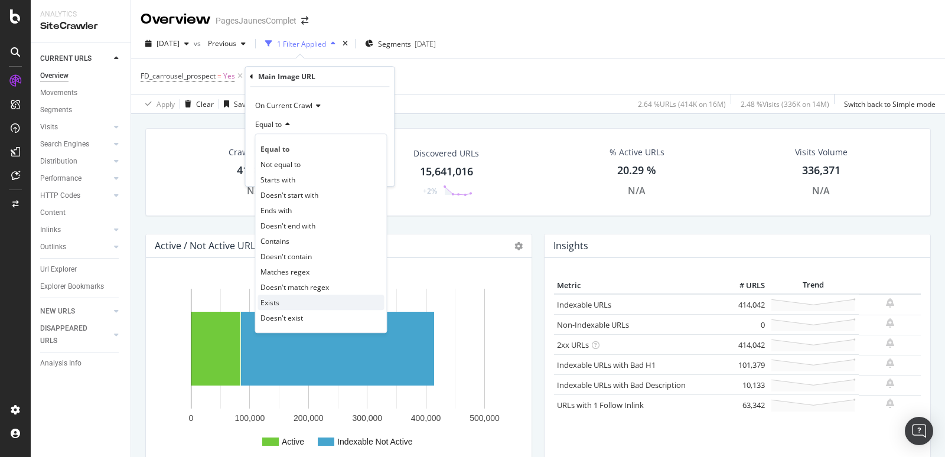
click at [282, 302] on div "Exists" at bounding box center [321, 302] width 126 height 15
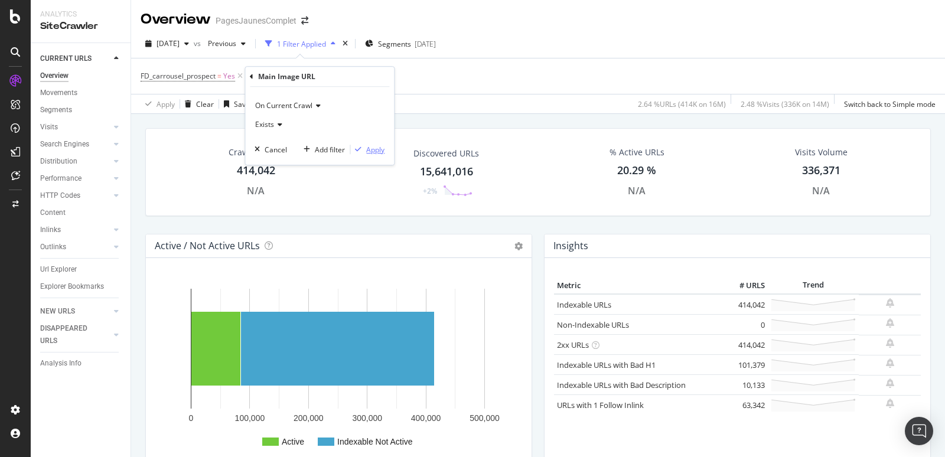
click at [373, 151] on div "Apply" at bounding box center [375, 150] width 18 height 10
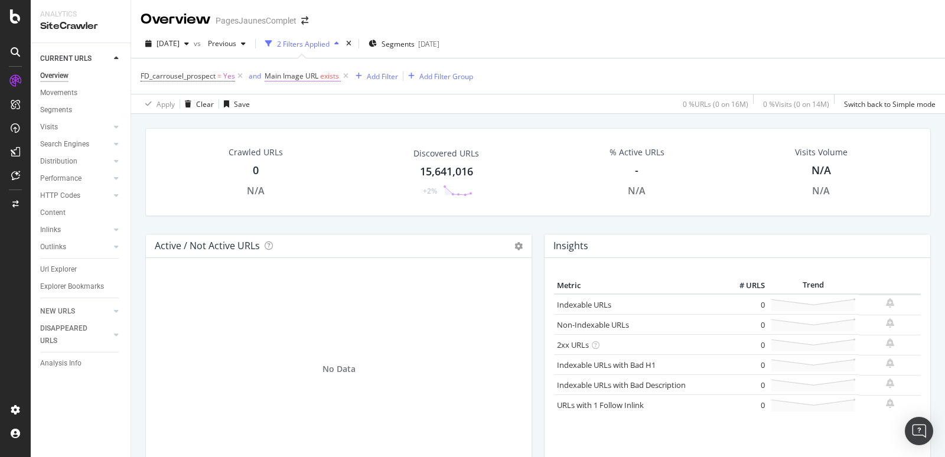
click at [301, 73] on span "Main Image URL" at bounding box center [292, 76] width 54 height 10
click at [292, 122] on span "Exists" at bounding box center [284, 122] width 19 height 10
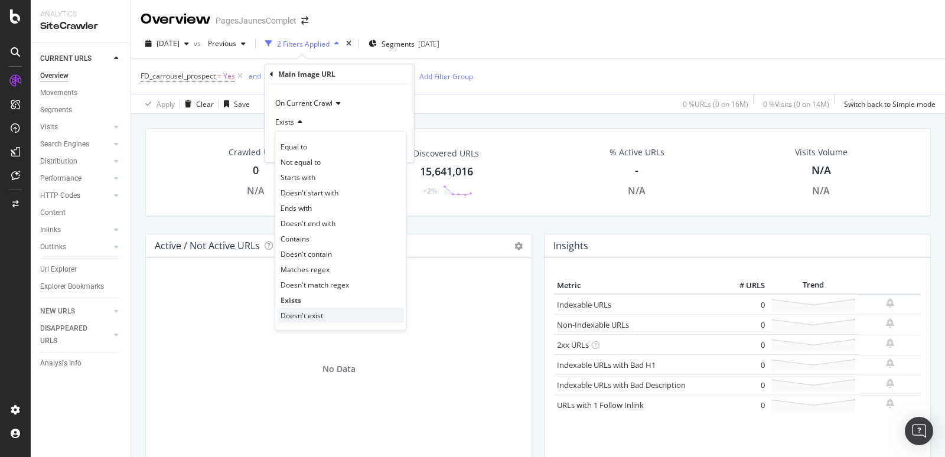
click at [298, 316] on span "Doesn't exist" at bounding box center [302, 315] width 43 height 10
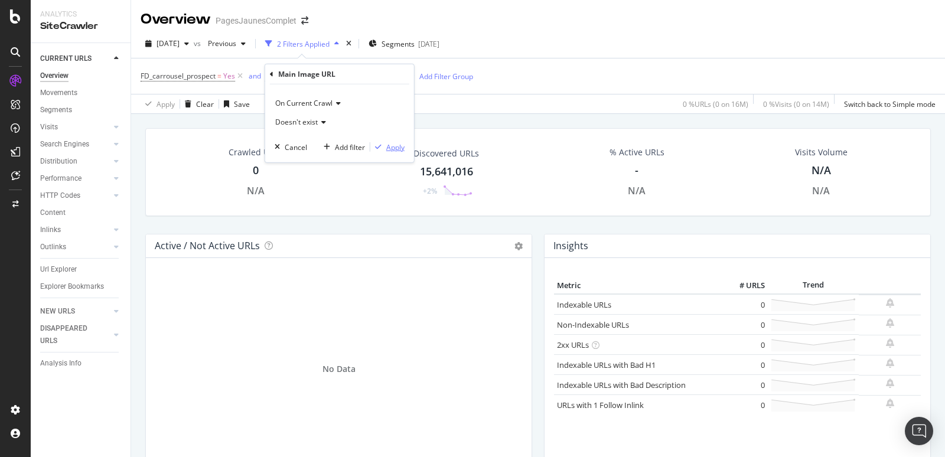
click at [393, 146] on div "Apply" at bounding box center [395, 147] width 18 height 10
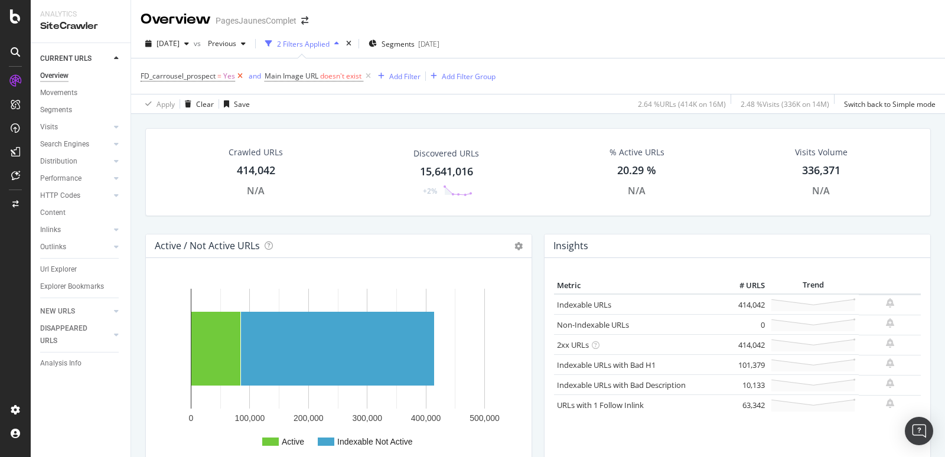
click at [240, 76] on icon at bounding box center [240, 76] width 10 height 12
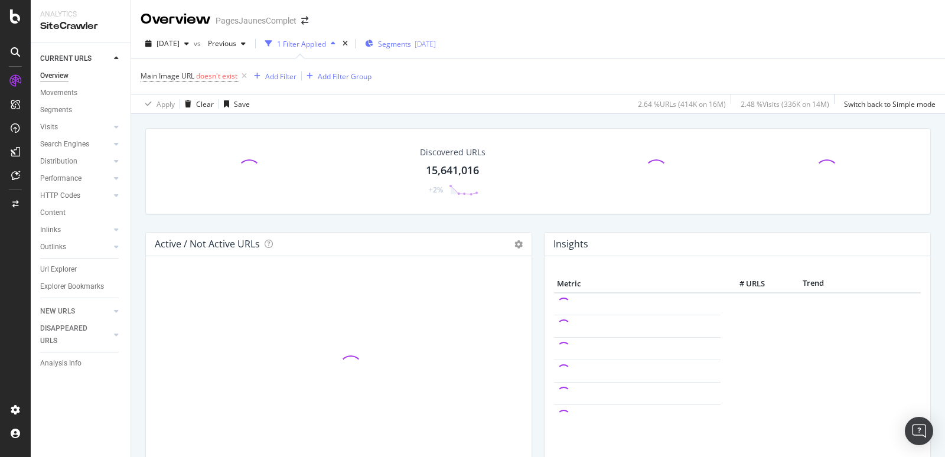
click at [410, 48] on span "Segments" at bounding box center [394, 44] width 33 height 10
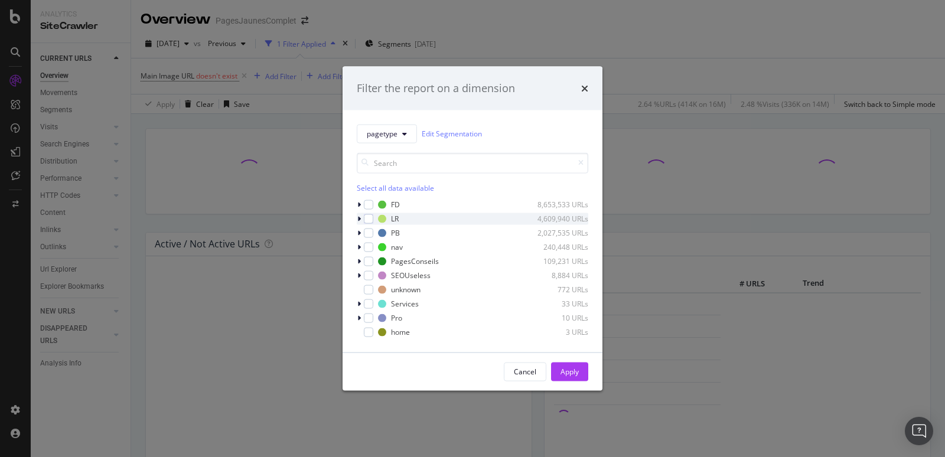
click at [361, 219] on div "modal" at bounding box center [360, 219] width 7 height 12
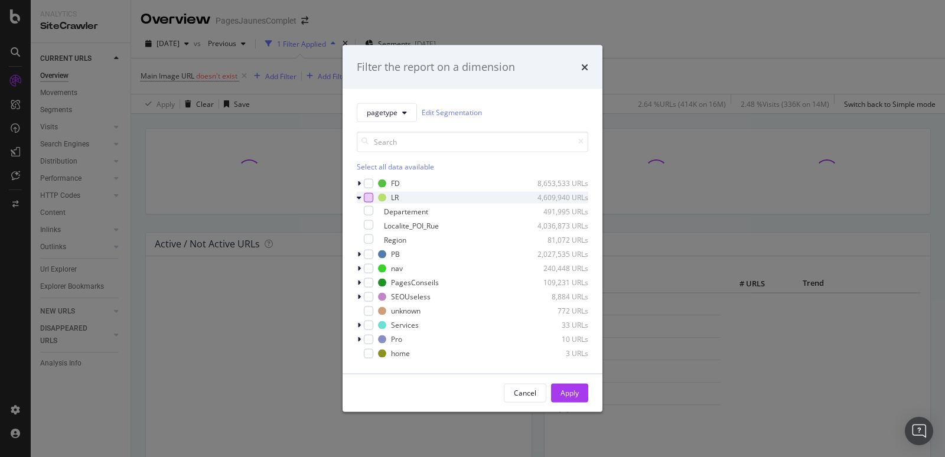
click at [369, 193] on div "modal" at bounding box center [368, 197] width 9 height 9
click at [576, 385] on div "Apply" at bounding box center [570, 393] width 18 height 18
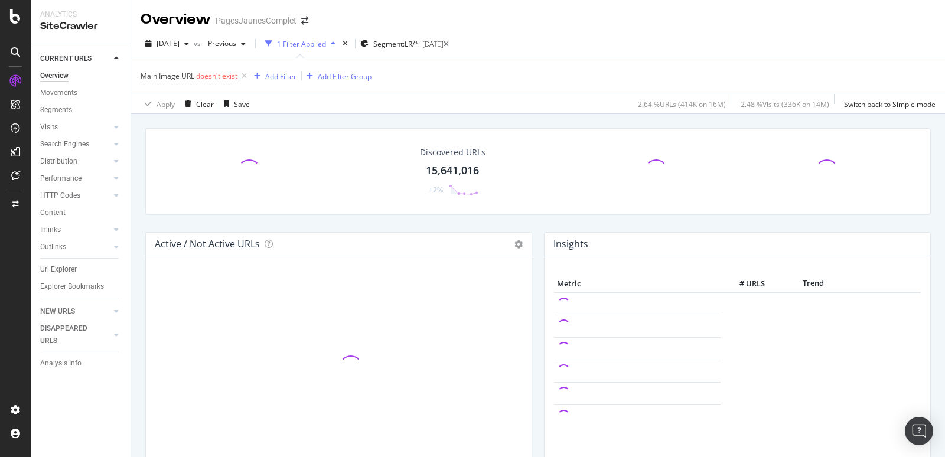
drag, startPoint x: 59, startPoint y: 267, endPoint x: 464, endPoint y: 284, distance: 405.0
click at [59, 267] on div "Url Explorer" at bounding box center [58, 269] width 37 height 12
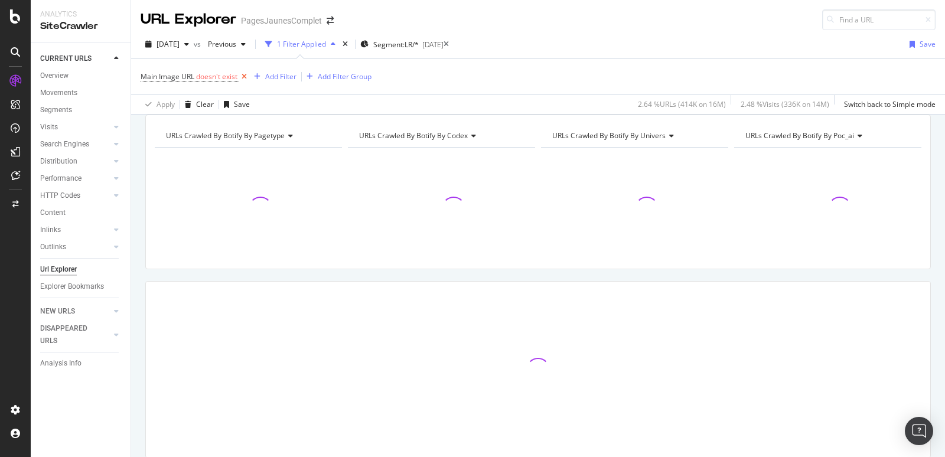
click at [243, 75] on icon at bounding box center [244, 77] width 10 height 12
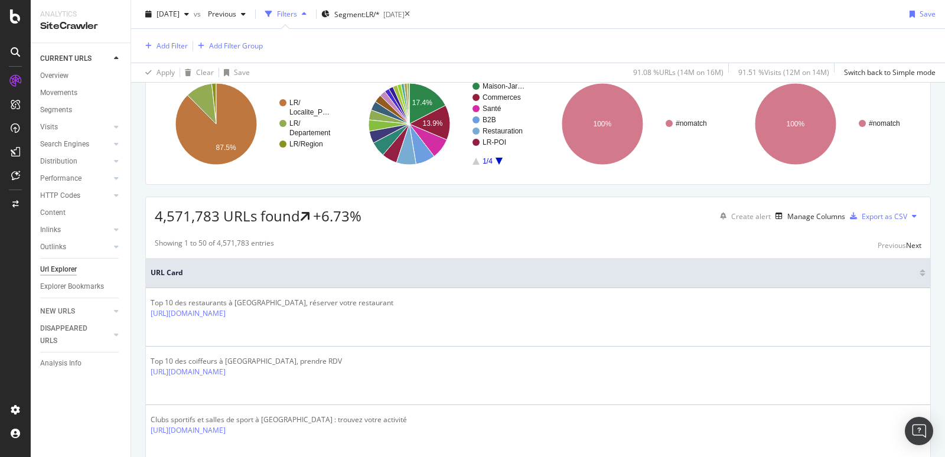
scroll to position [87, 0]
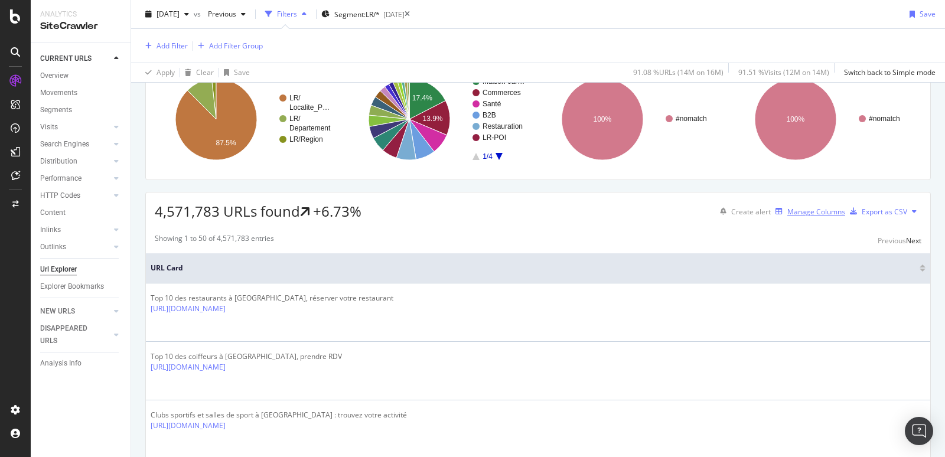
click at [812, 217] on div "Manage Columns" at bounding box center [816, 212] width 58 height 10
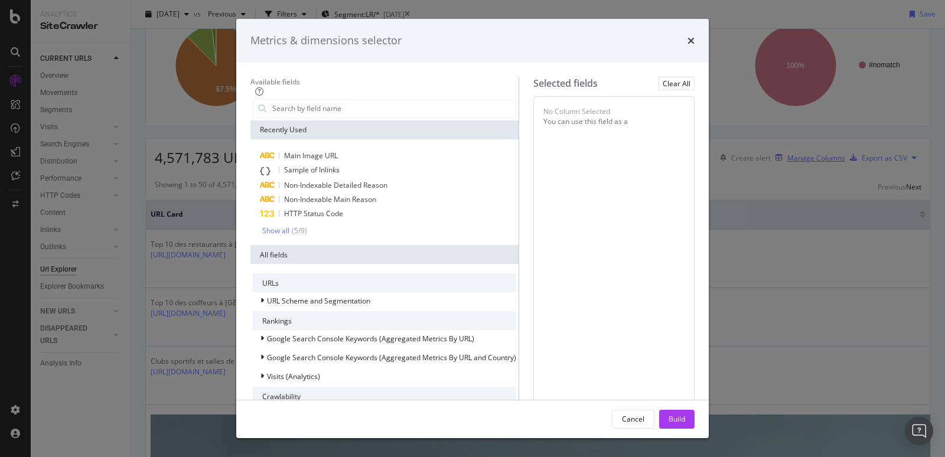
scroll to position [34, 0]
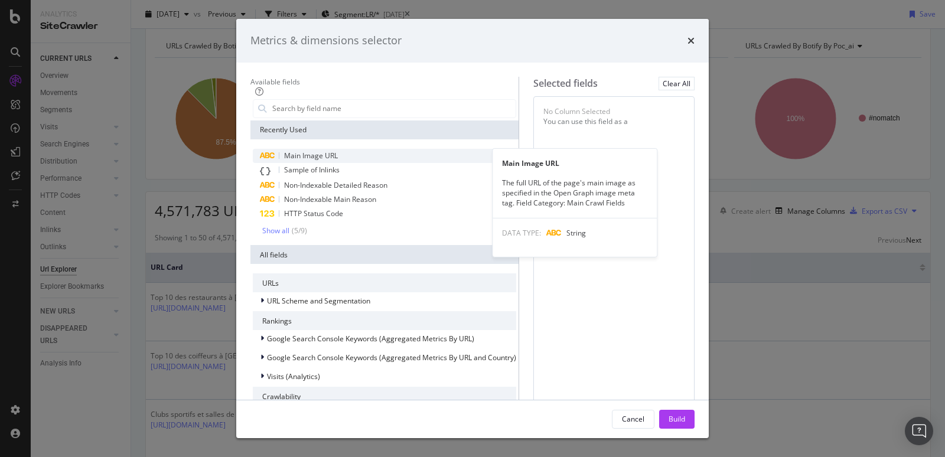
click at [284, 154] on span "Main Image URL" at bounding box center [311, 156] width 54 height 10
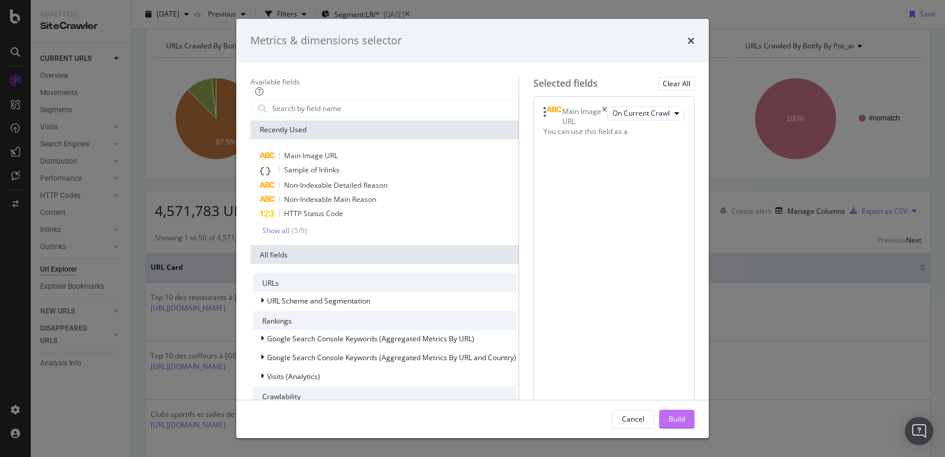
click at [685, 421] on div "Build" at bounding box center [677, 419] width 17 height 10
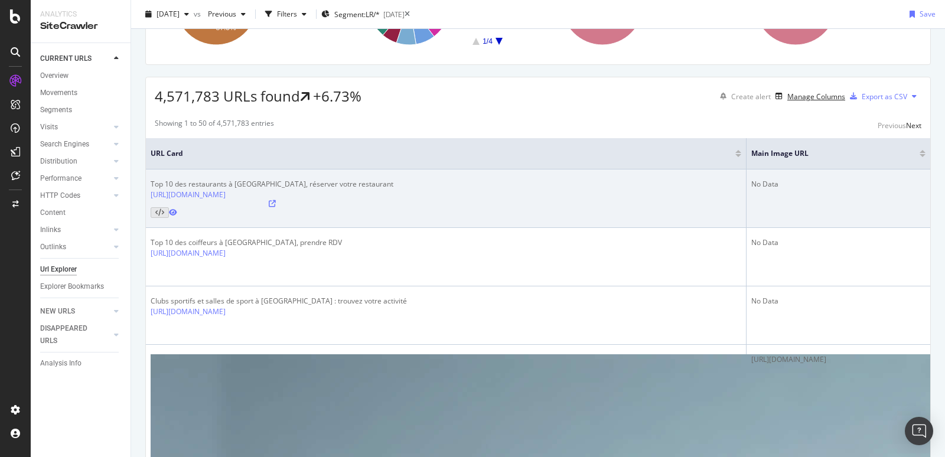
scroll to position [170, 0]
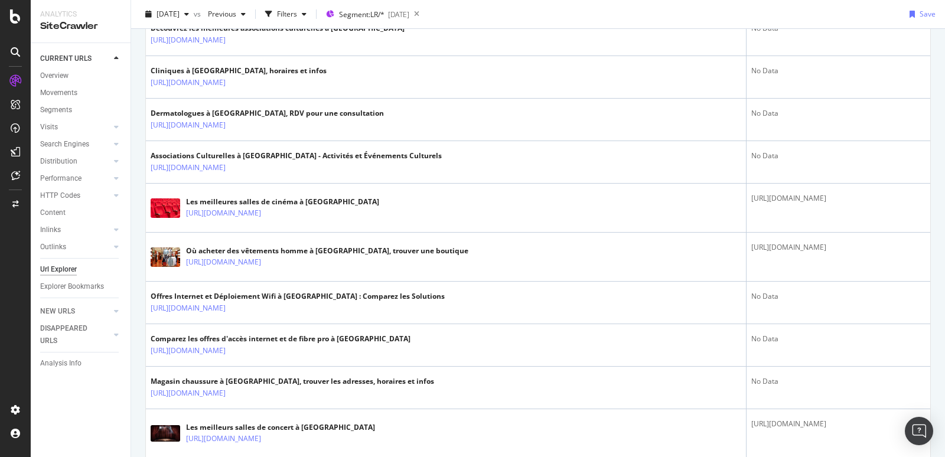
scroll to position [2183, 0]
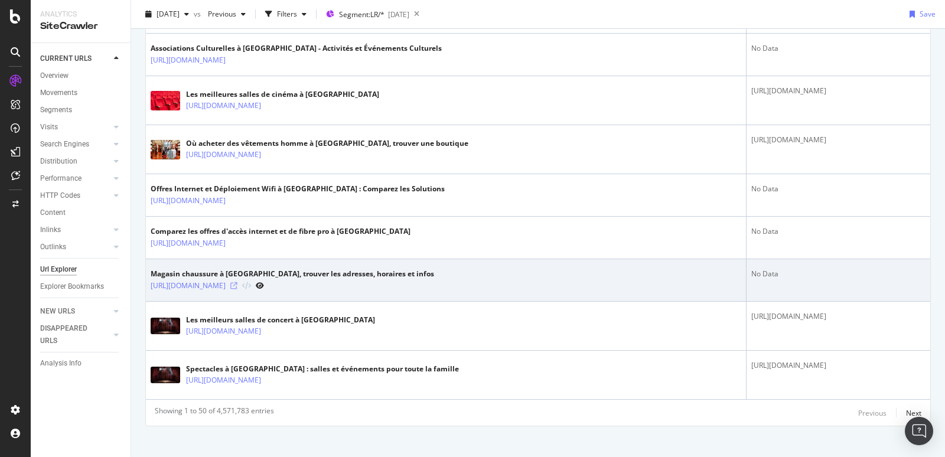
click at [237, 282] on icon at bounding box center [233, 285] width 7 height 7
